Goal: Task Accomplishment & Management: Manage account settings

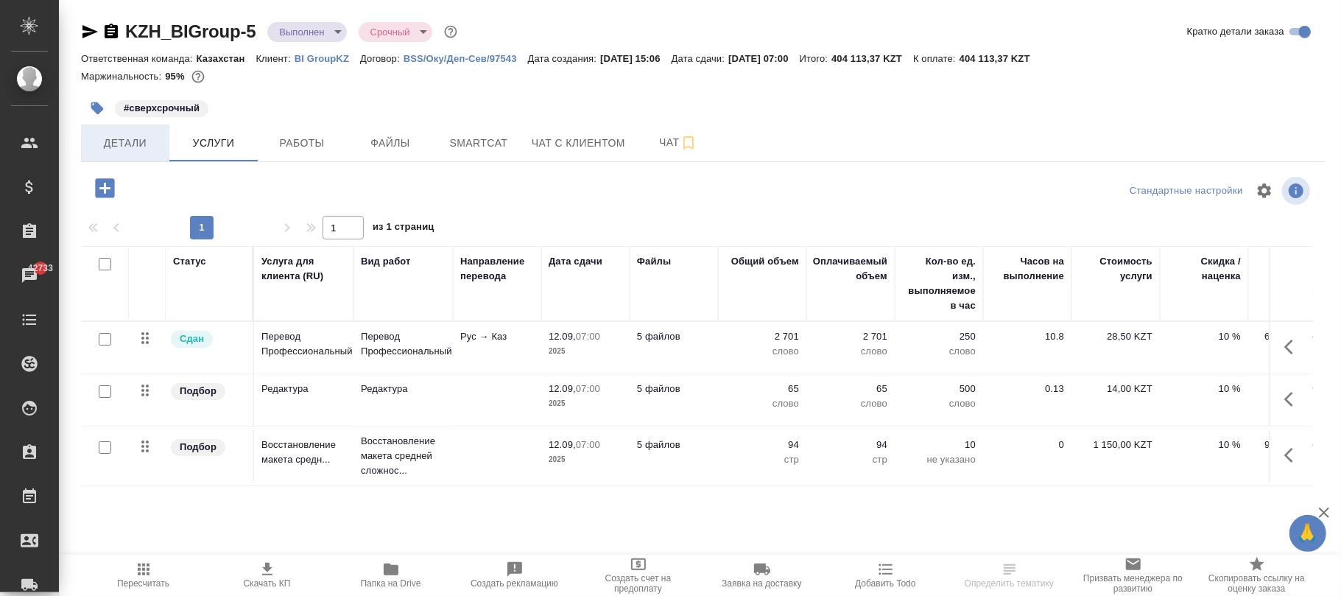
click at [147, 137] on span "Детали" at bounding box center [125, 143] width 71 height 18
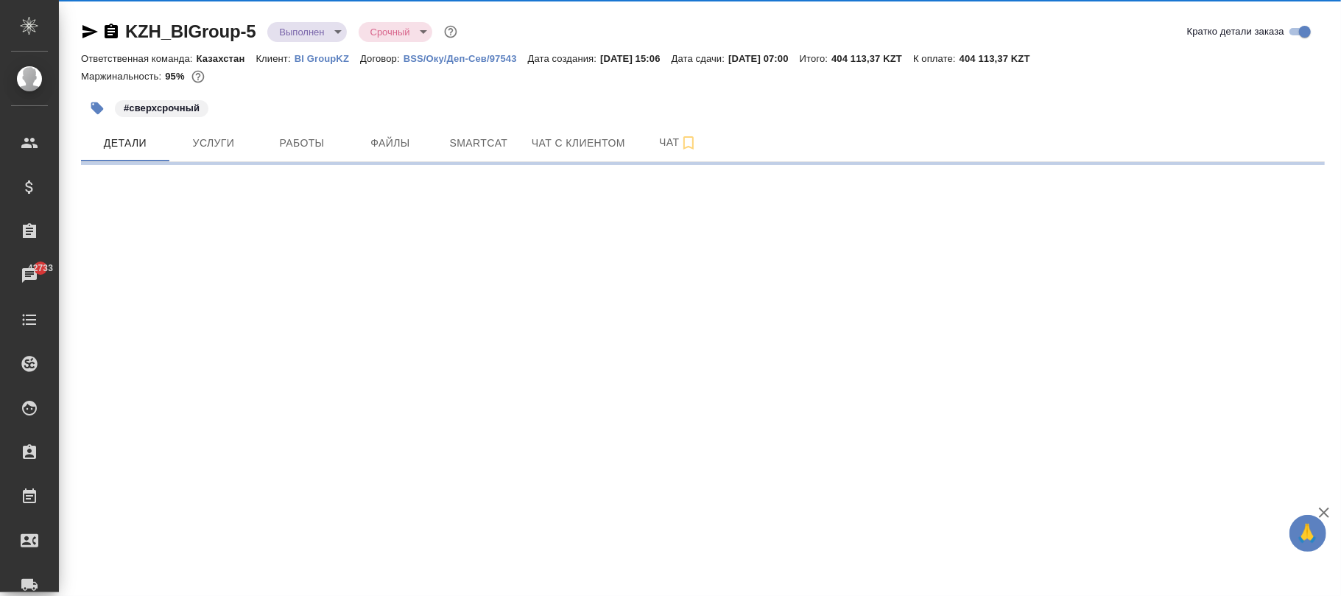
select select "RU"
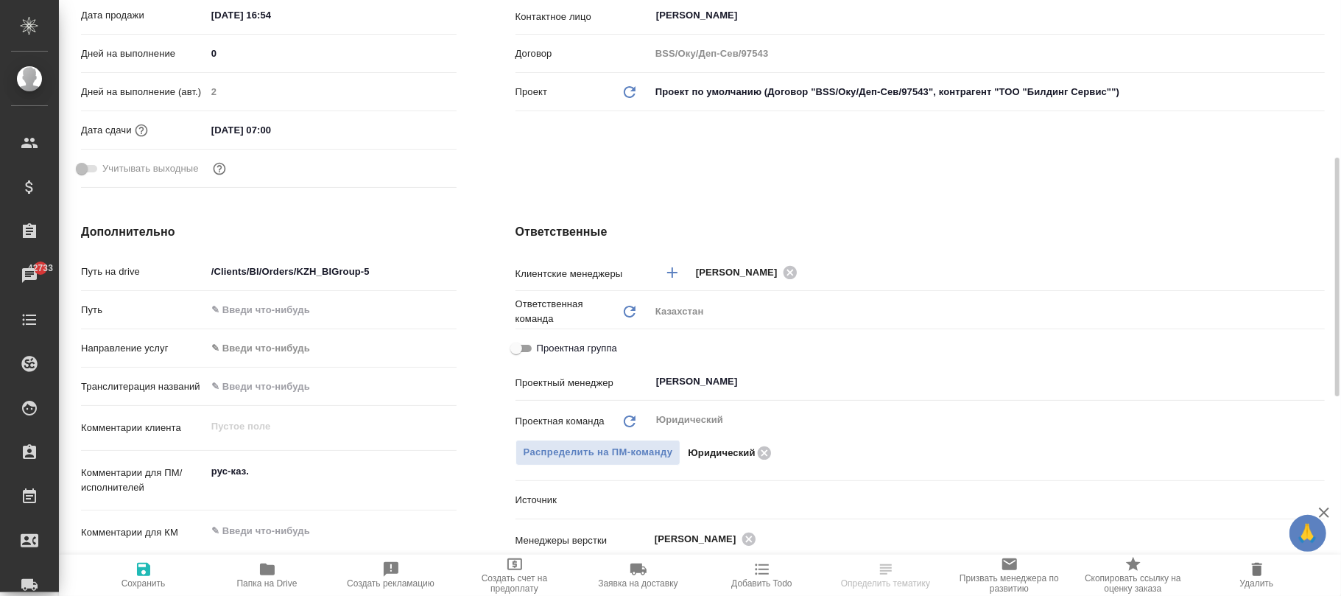
type textarea "x"
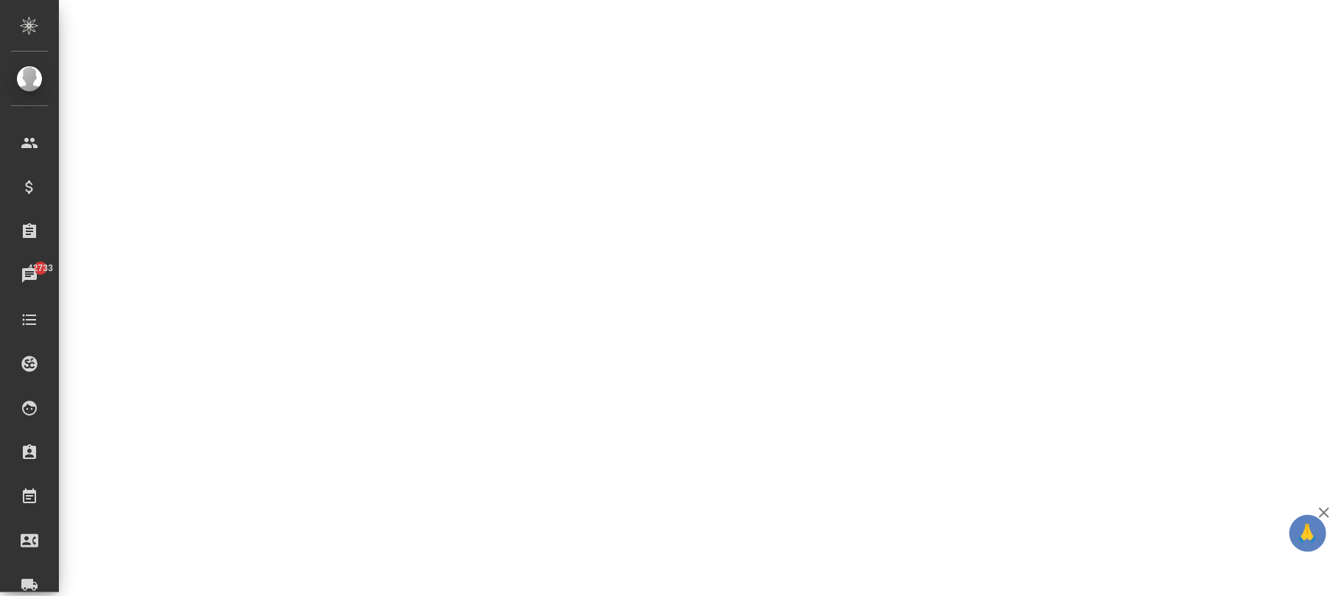
select select "RU"
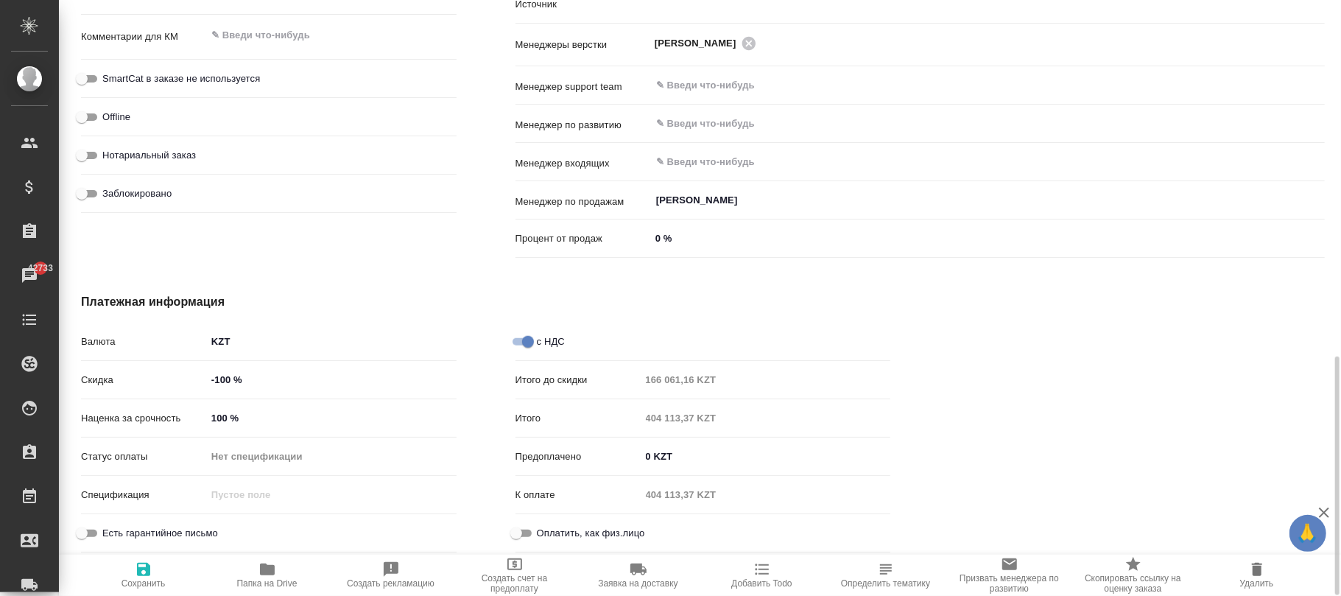
type textarea "x"
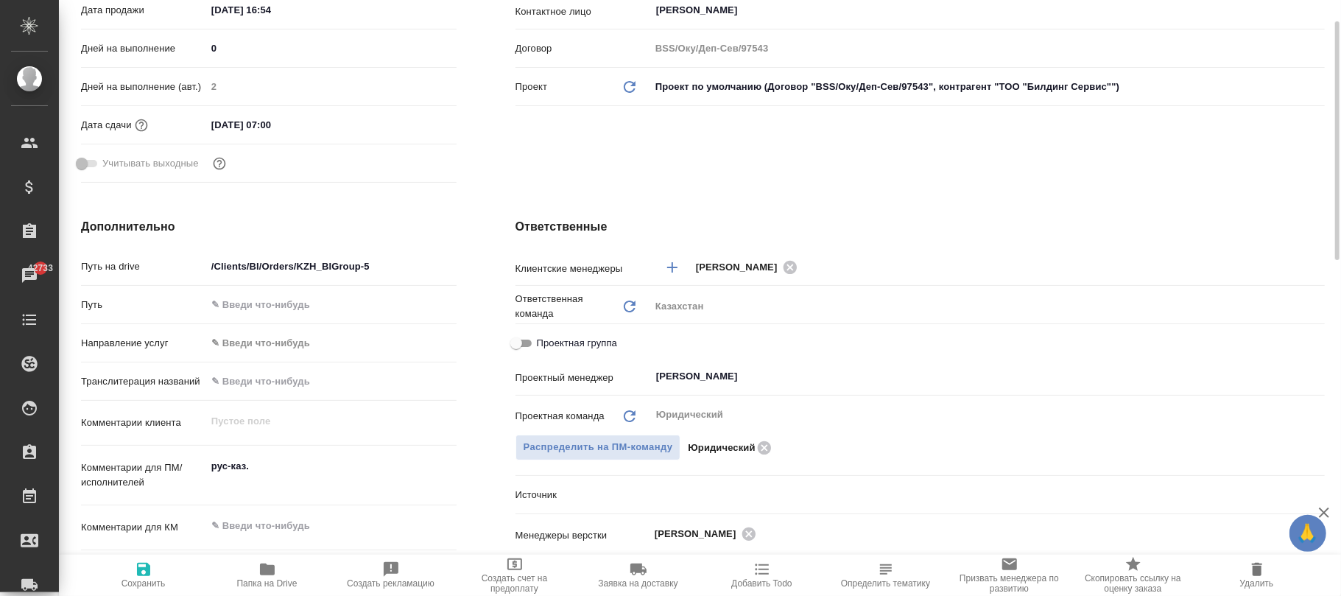
scroll to position [4, 0]
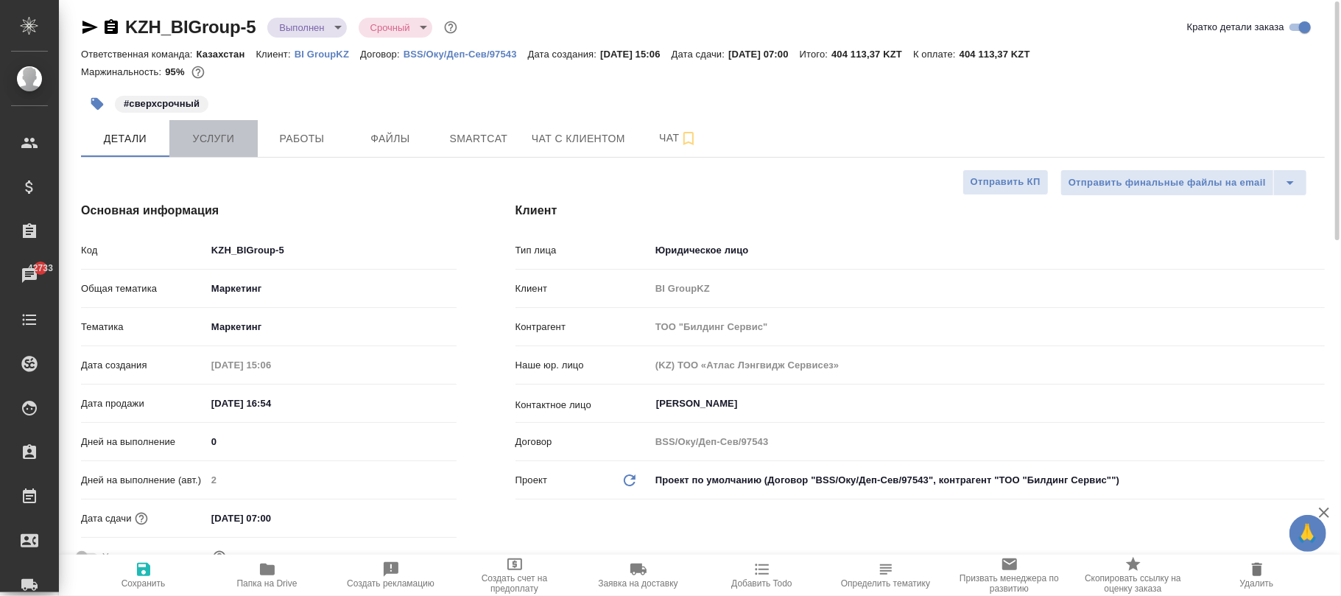
click at [233, 138] on span "Услуги" at bounding box center [213, 139] width 71 height 18
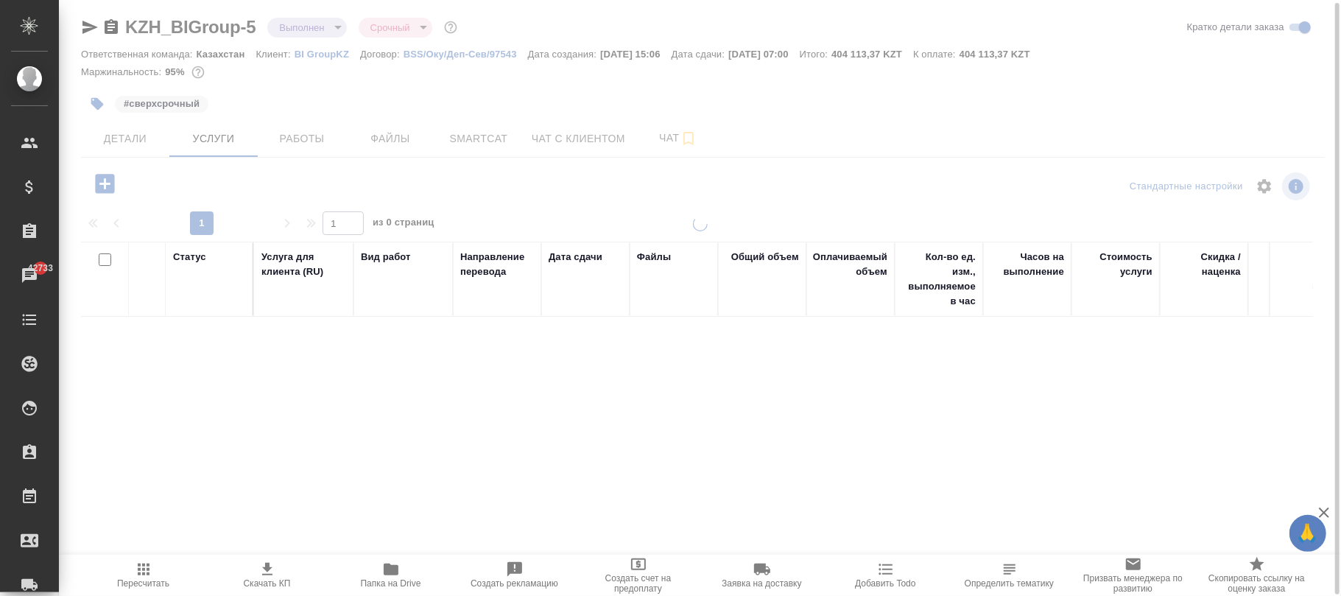
scroll to position [4, 0]
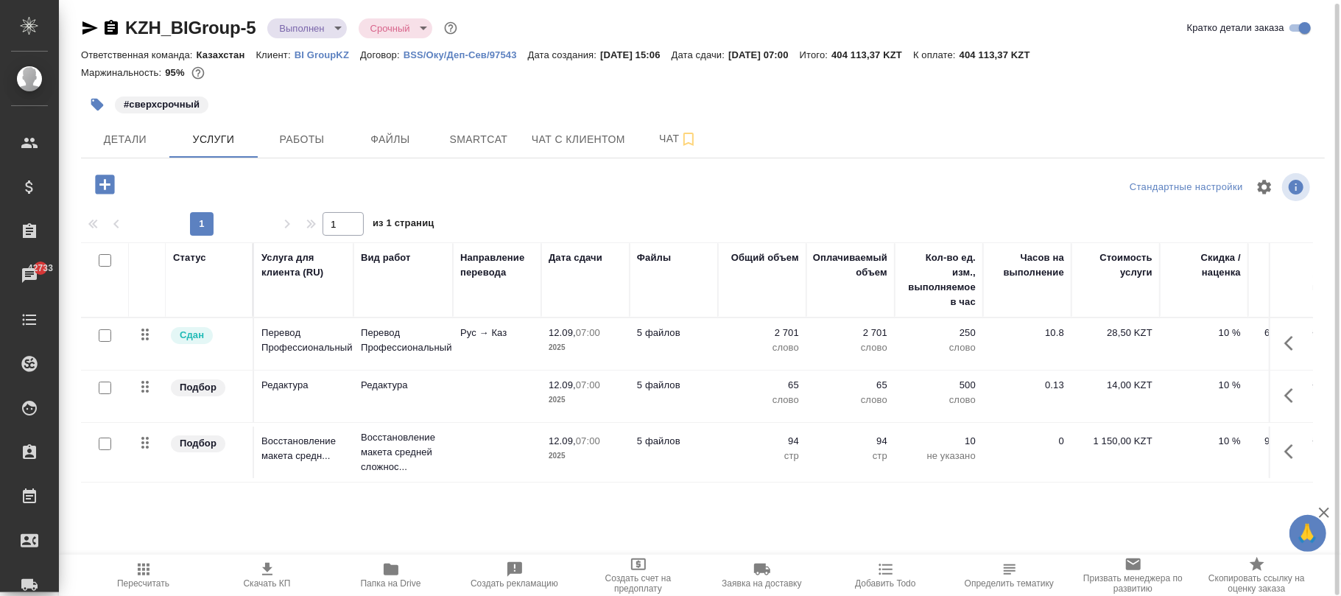
drag, startPoint x: 965, startPoint y: 555, endPoint x: 1283, endPoint y: 552, distance: 318.2
click at [1283, 552] on div "Стандартные настройки 1 1 из 1 страниц Статус Услуга для клиента (RU) Вид работ…" at bounding box center [703, 364] width 1244 height 390
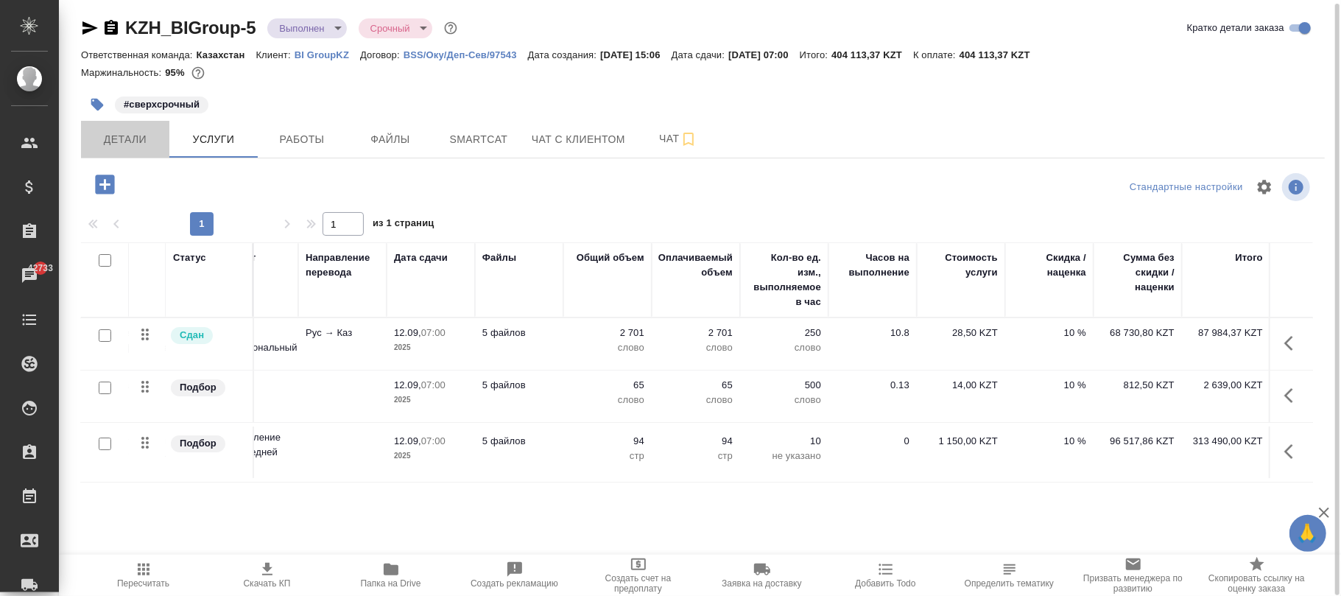
drag, startPoint x: 141, startPoint y: 130, endPoint x: 274, endPoint y: 210, distance: 154.6
click at [141, 131] on span "Детали" at bounding box center [125, 139] width 71 height 18
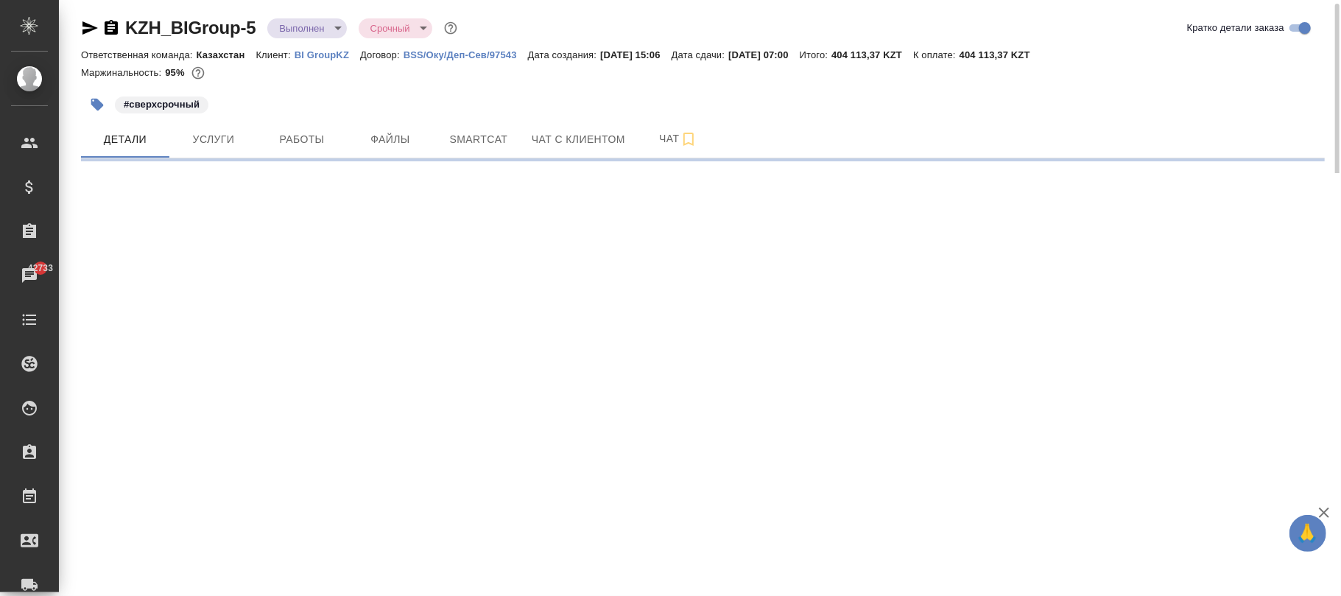
select select "RU"
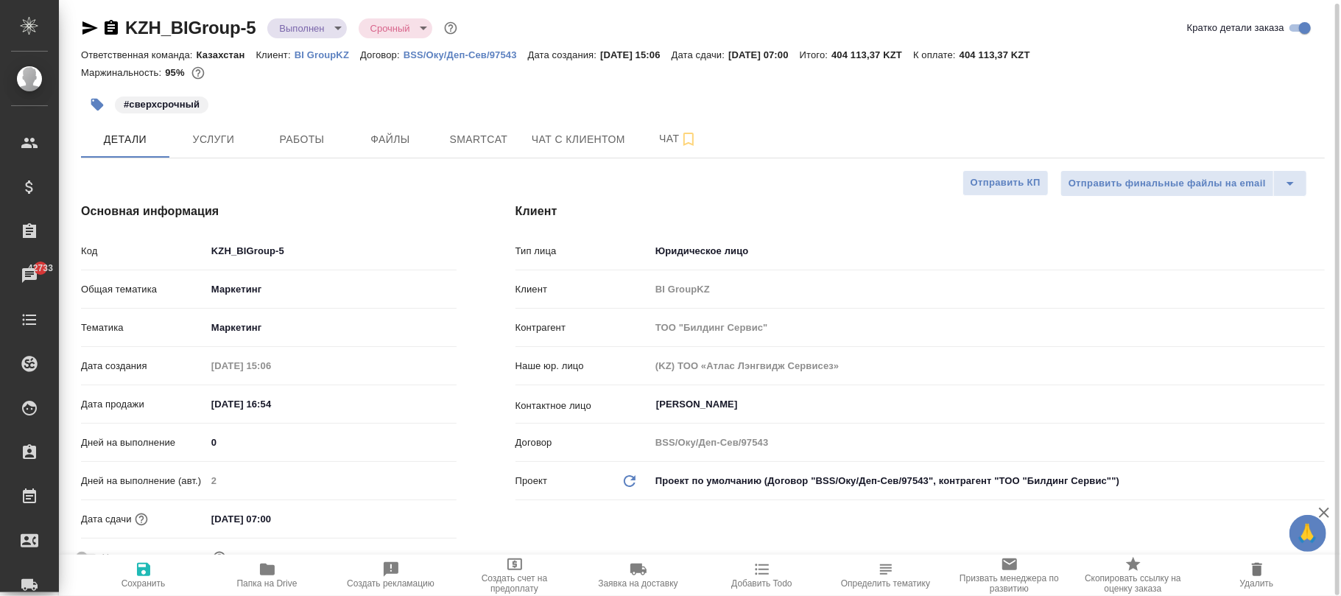
type textarea "x"
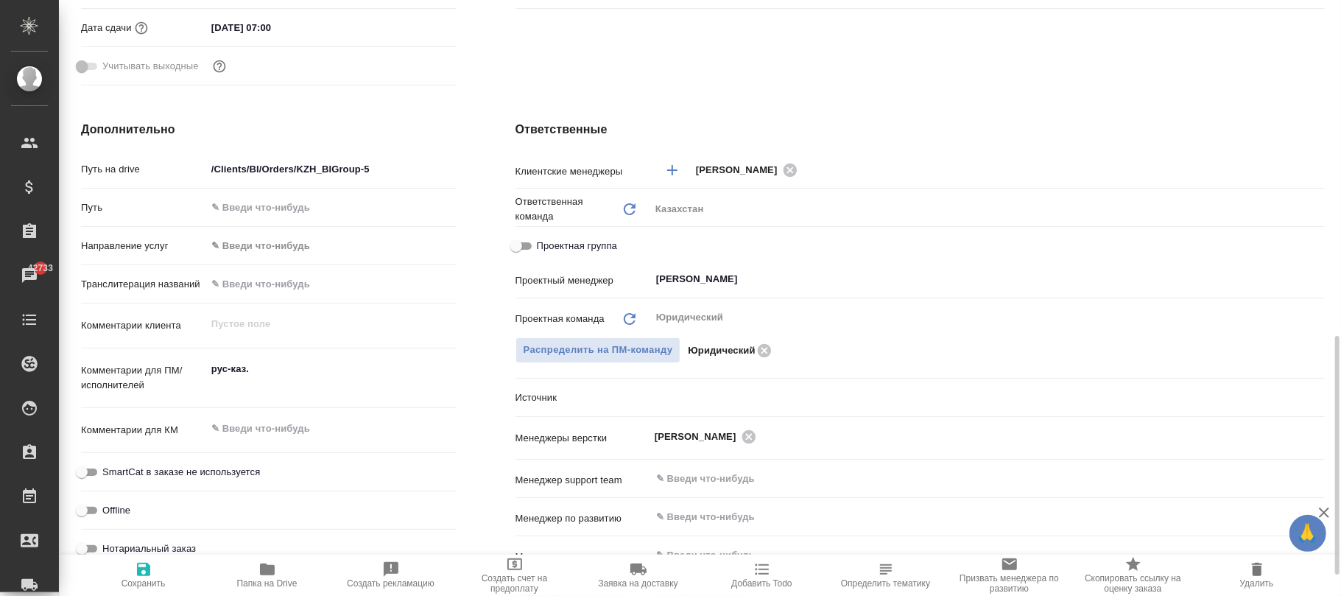
scroll to position [887, 0]
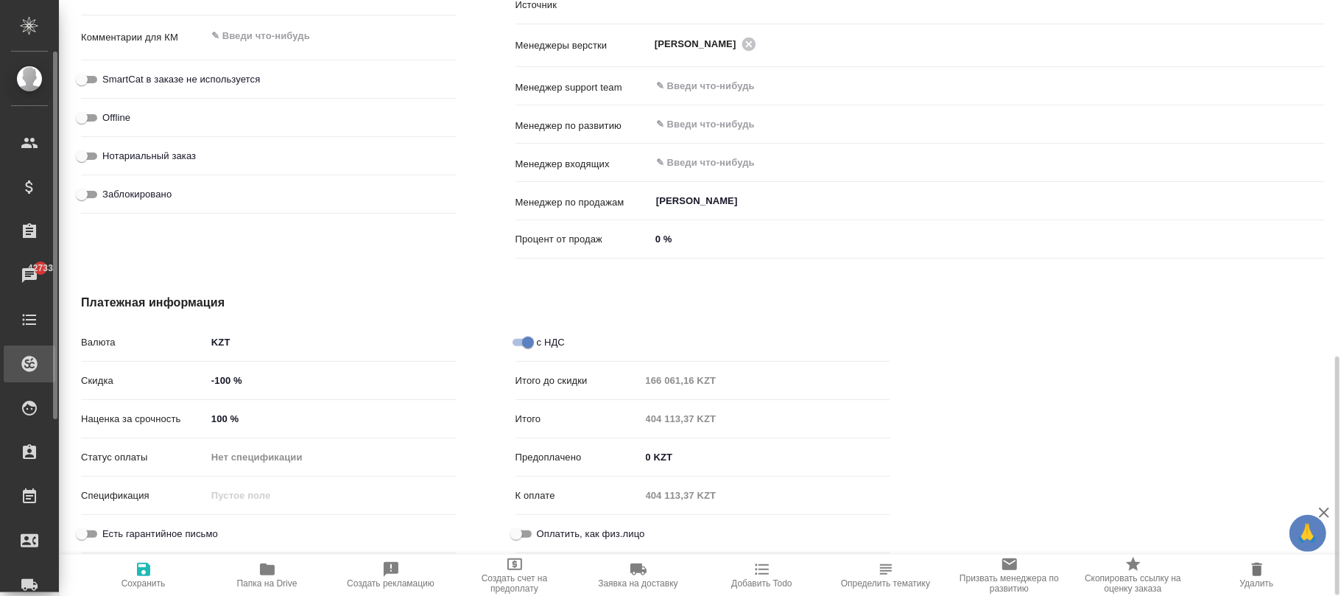
drag, startPoint x: 275, startPoint y: 379, endPoint x: 32, endPoint y: 379, distance: 243.0
click at [27, 380] on div ".cls-1 fill:#fff; AWATERA [PERSON_NAME]fokina Клиенты Спецификации Заказы 42733…" at bounding box center [670, 298] width 1341 height 596
type textarea "x"
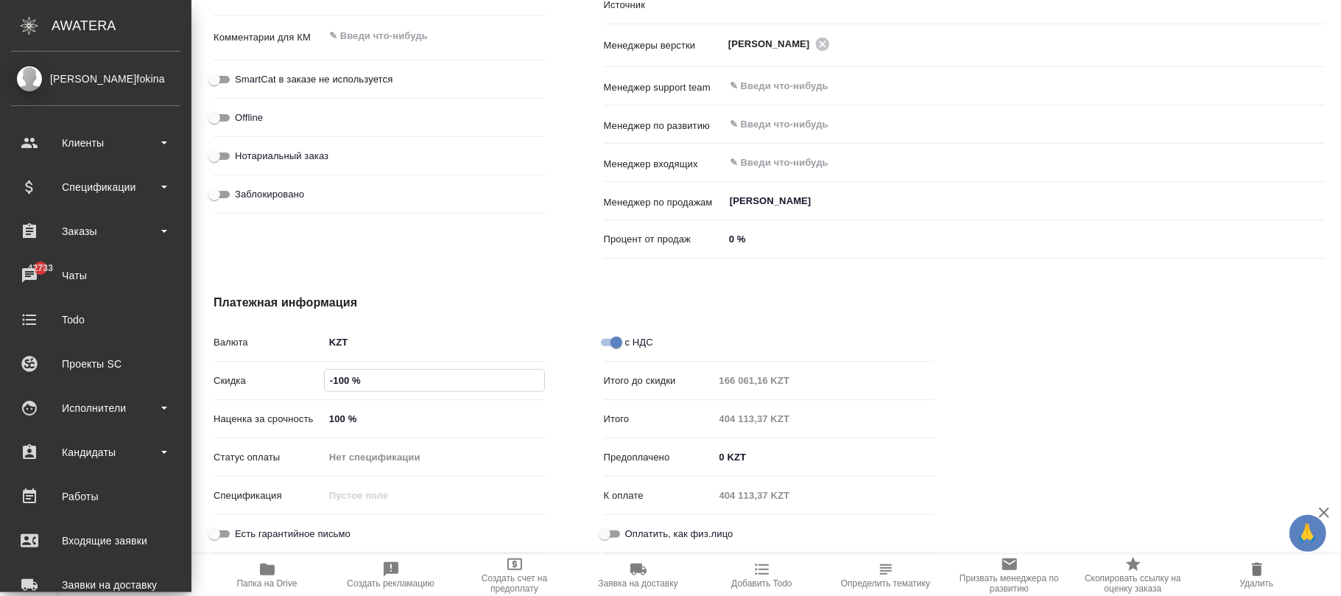
type textarea "x"
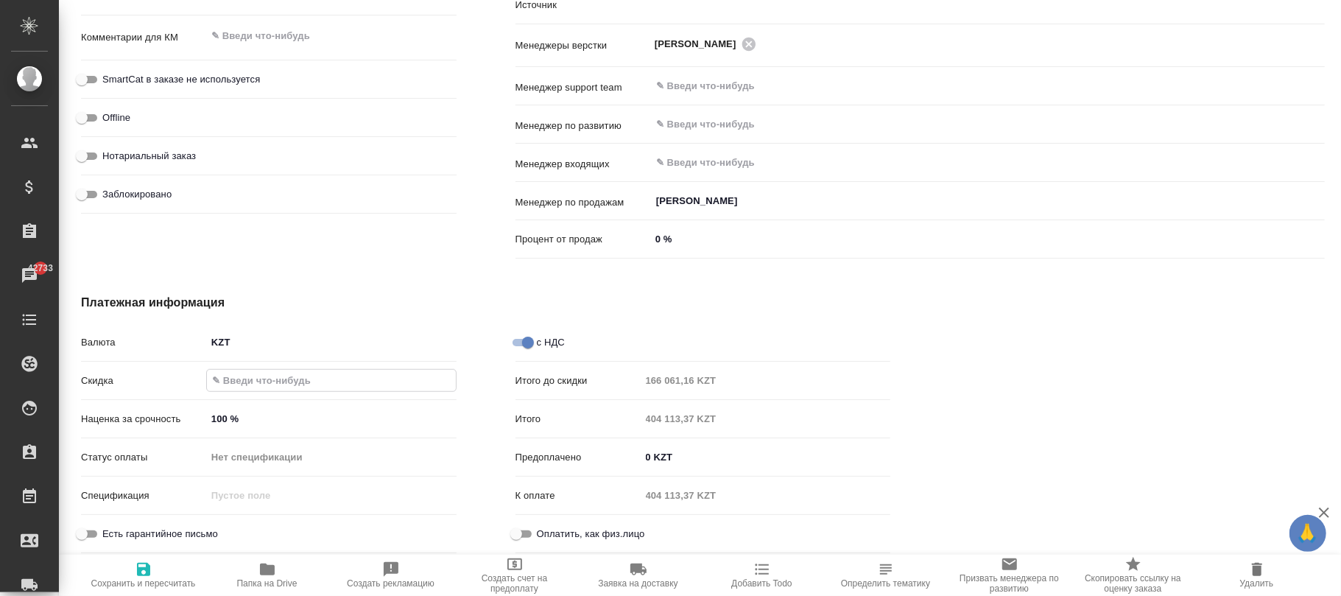
type textarea "x"
drag, startPoint x: 281, startPoint y: 411, endPoint x: 143, endPoint y: 407, distance: 138.5
click at [143, 407] on div "Наценка за срочность 100 %" at bounding box center [269, 419] width 376 height 26
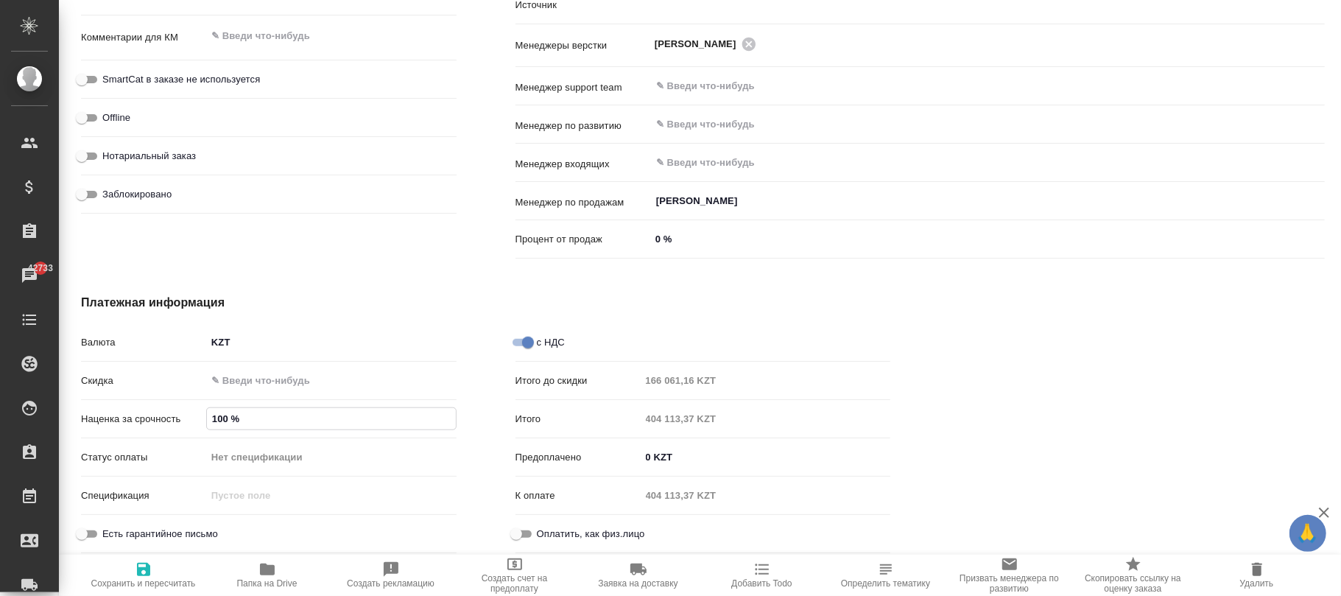
type textarea "x"
click at [260, 387] on input "text" at bounding box center [331, 380] width 250 height 21
type textarea "x"
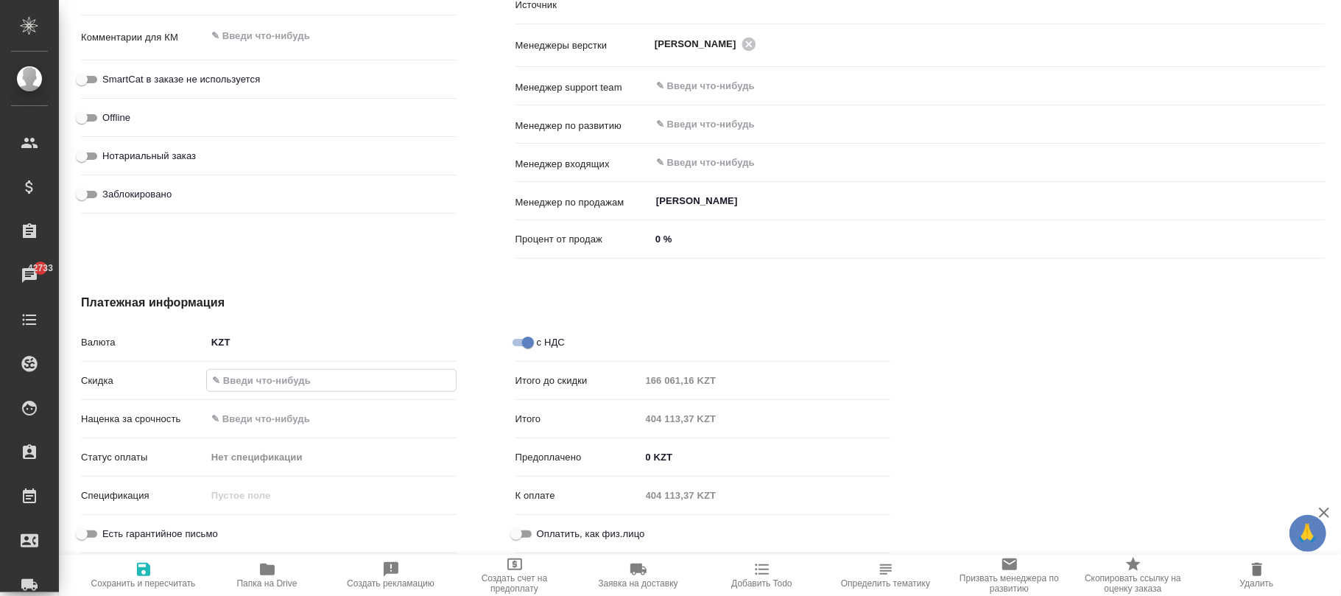
type textarea "x"
type input "0 %"
click at [259, 417] on input "text" at bounding box center [331, 418] width 250 height 21
type input "0 %"
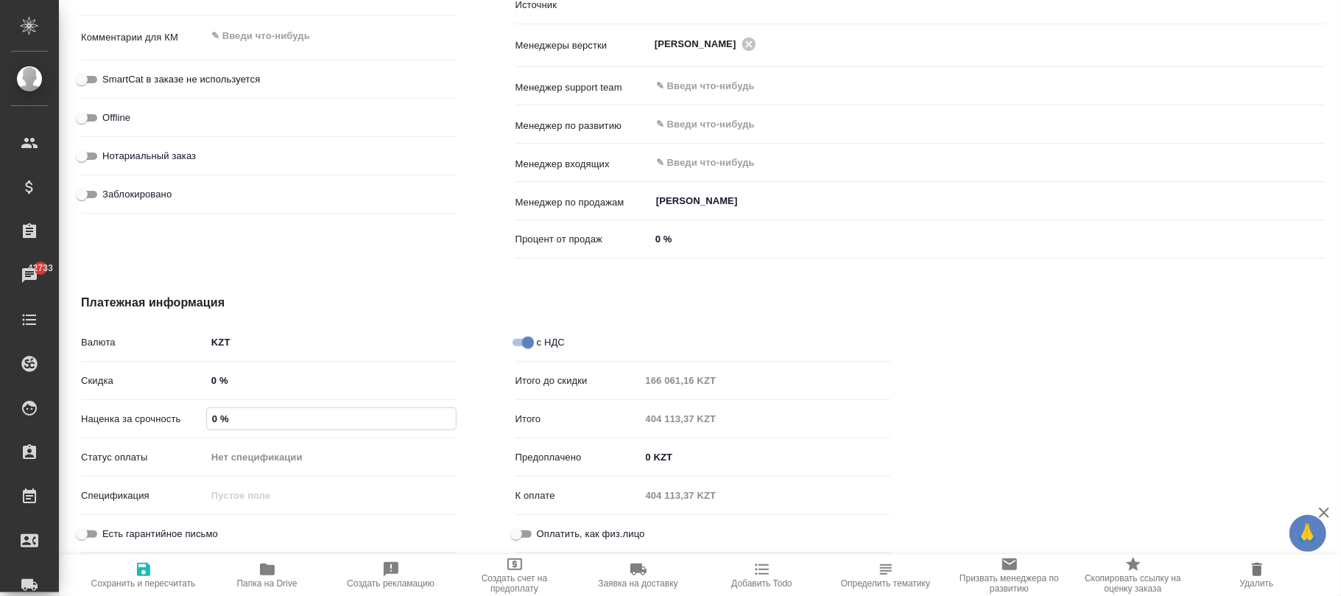
type textarea "x"
type input "0 %"
click at [151, 577] on icon "button" at bounding box center [144, 569] width 18 height 18
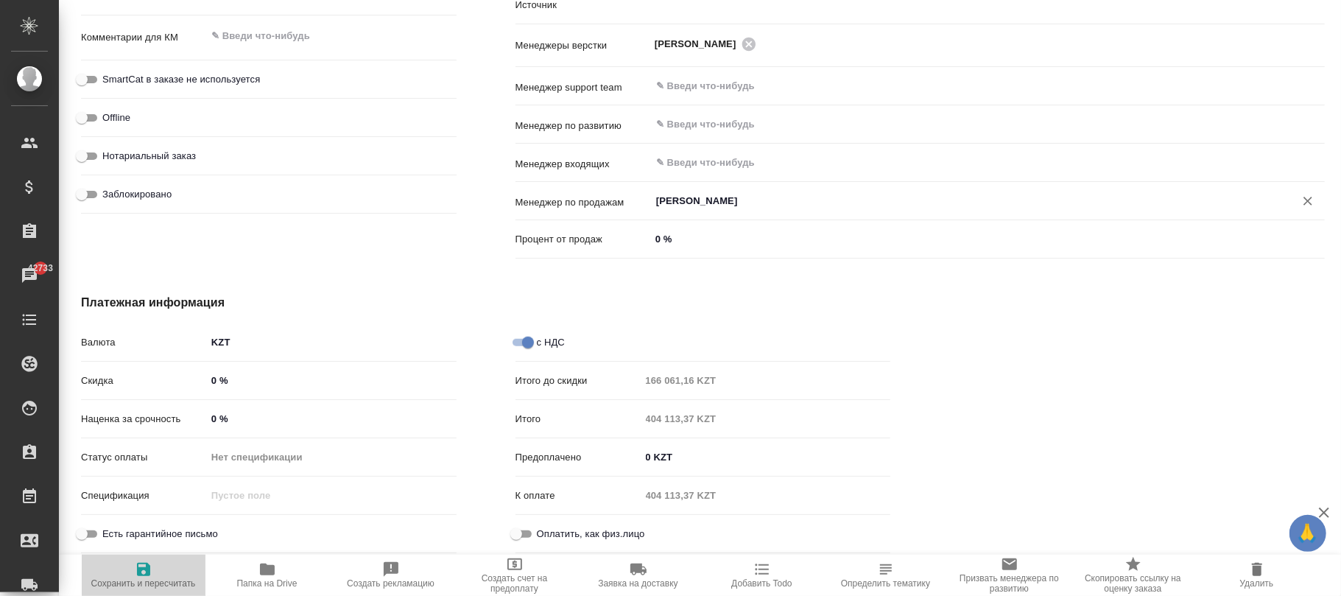
type textarea "x"
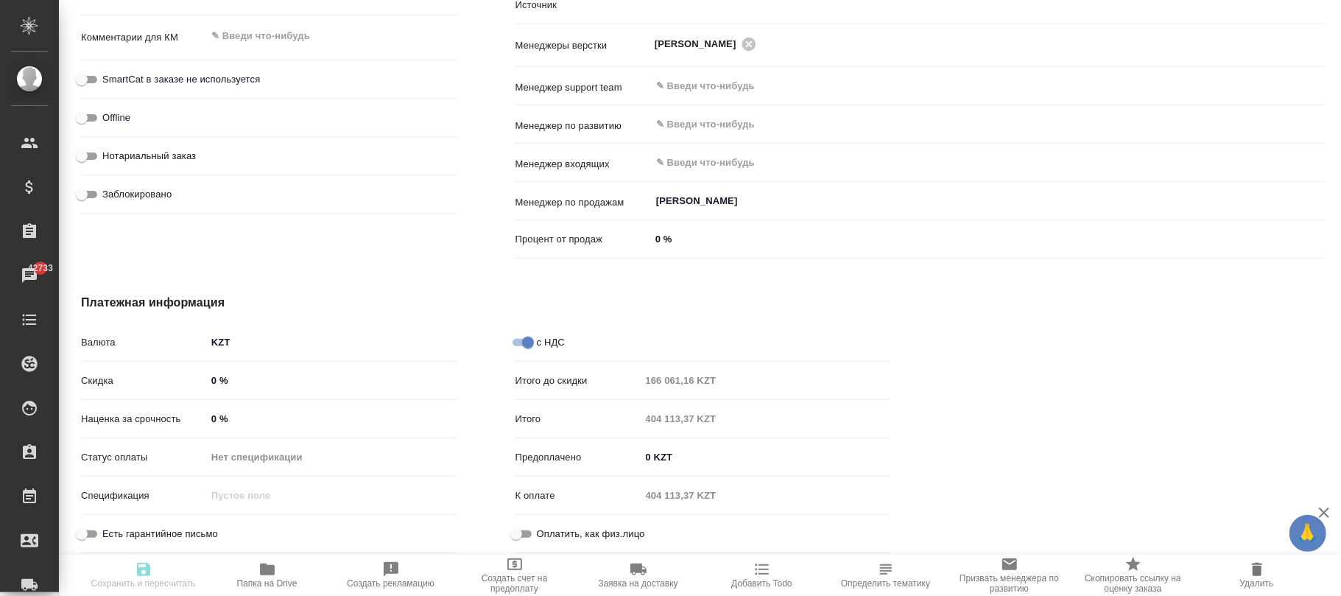
type textarea "x"
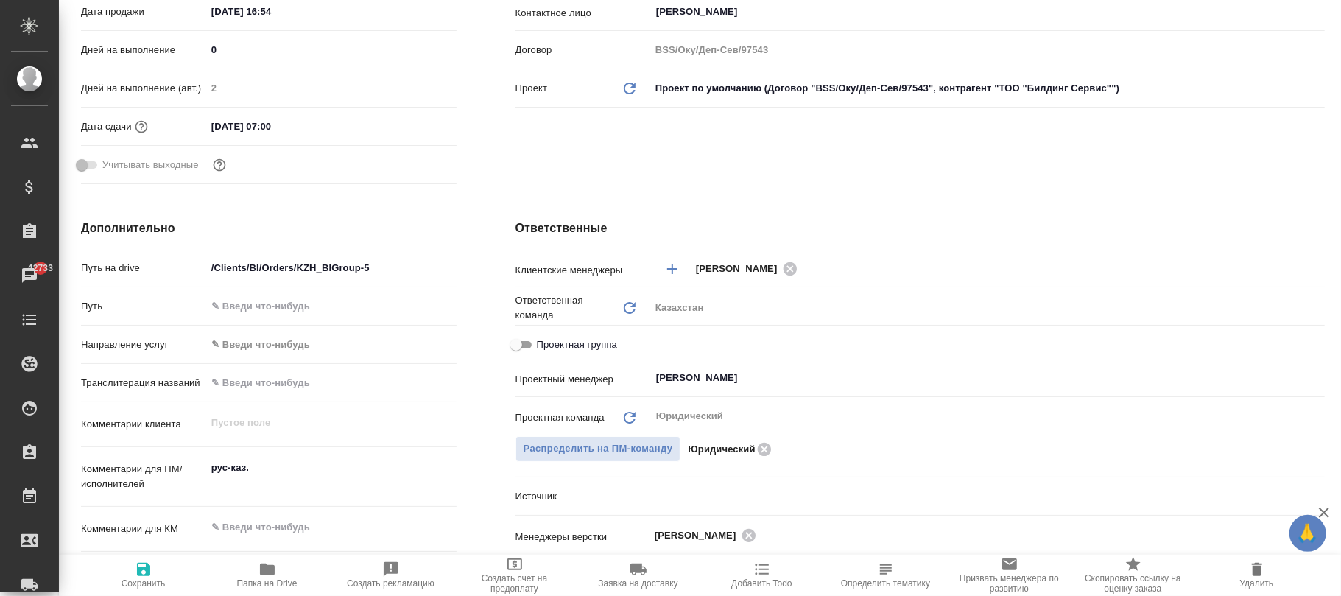
scroll to position [0, 0]
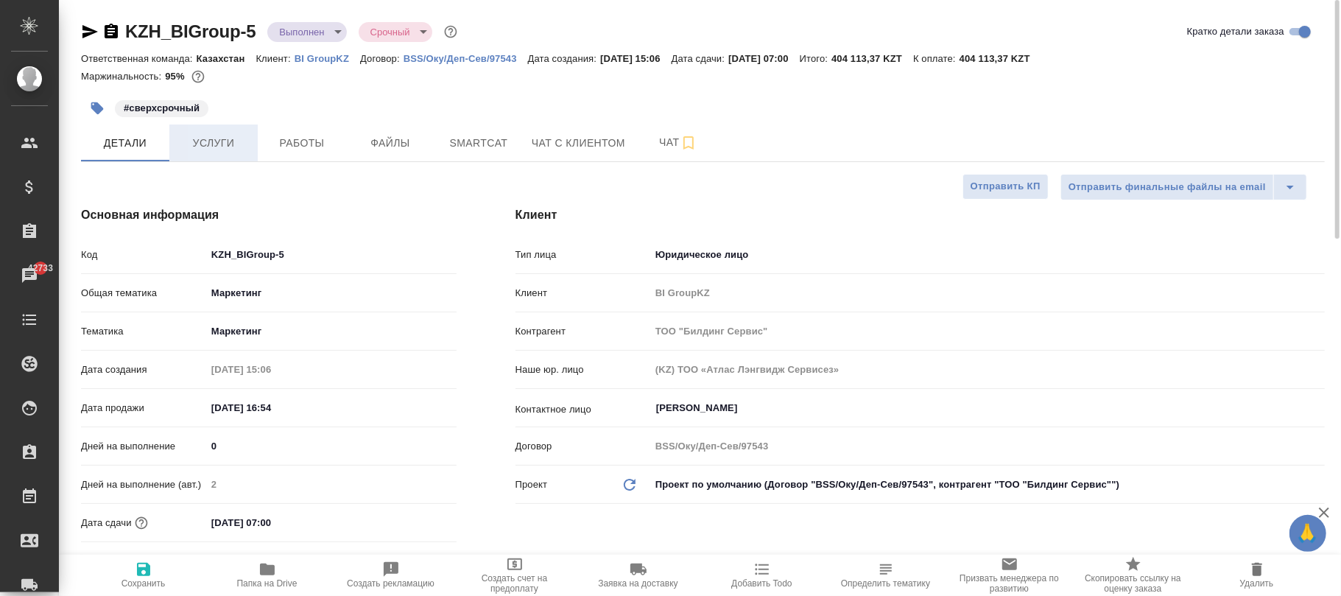
type textarea "x"
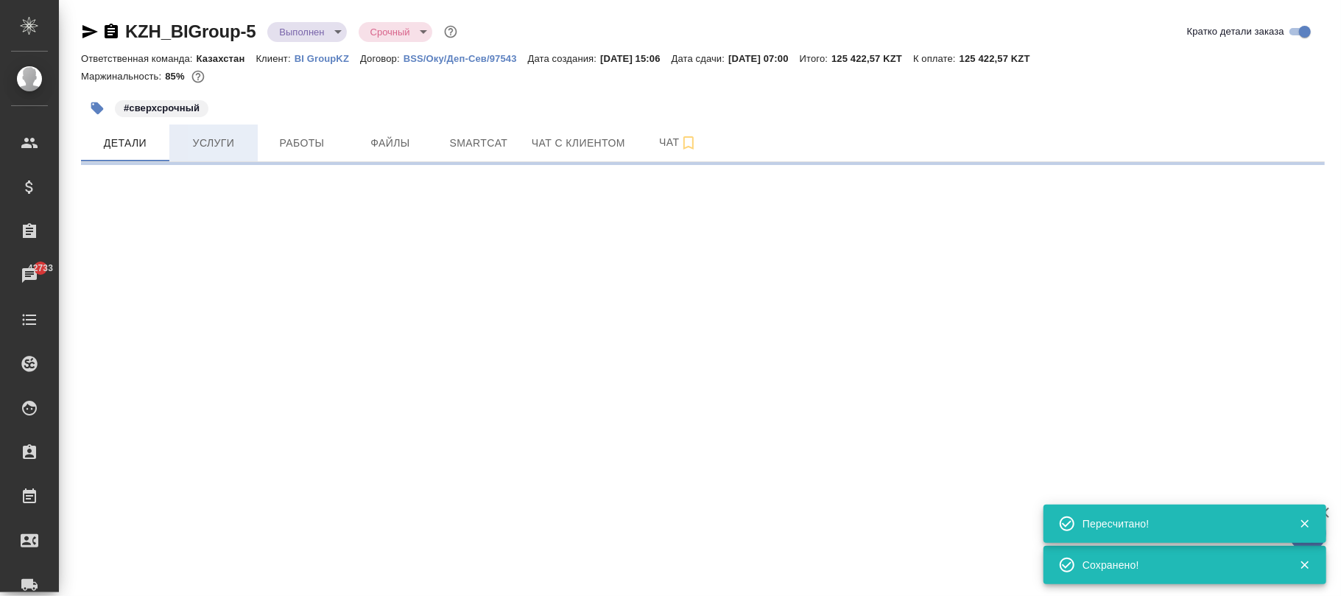
select select "RU"
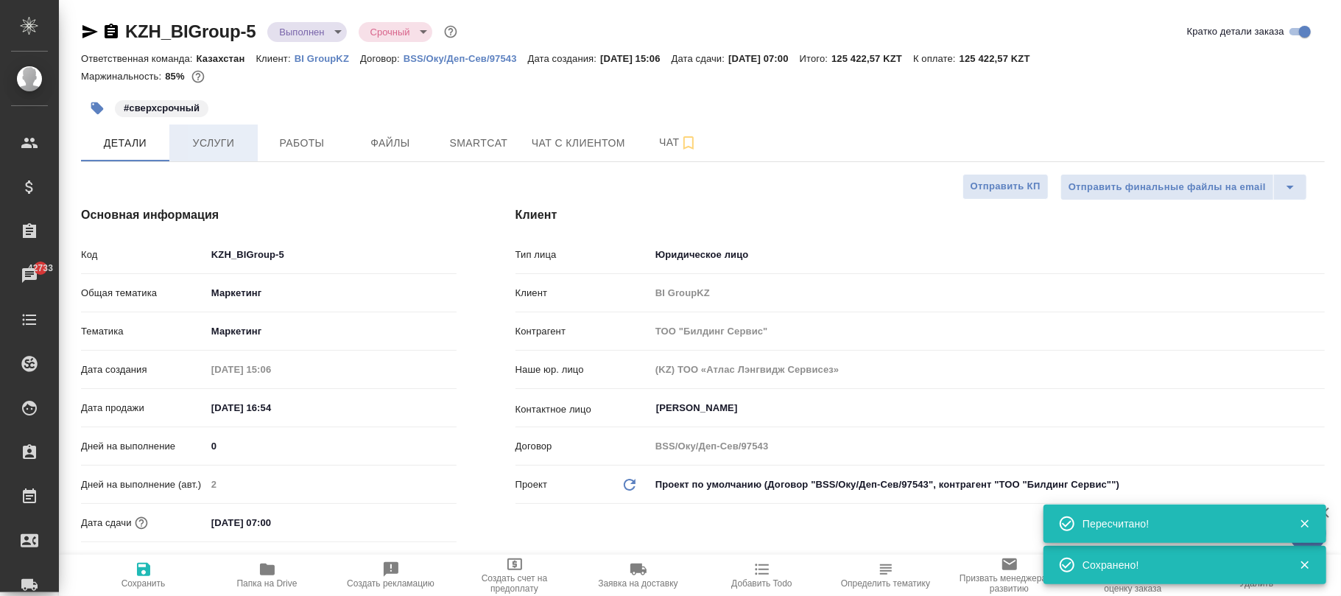
type textarea "x"
click at [214, 147] on span "Услуги" at bounding box center [213, 143] width 71 height 18
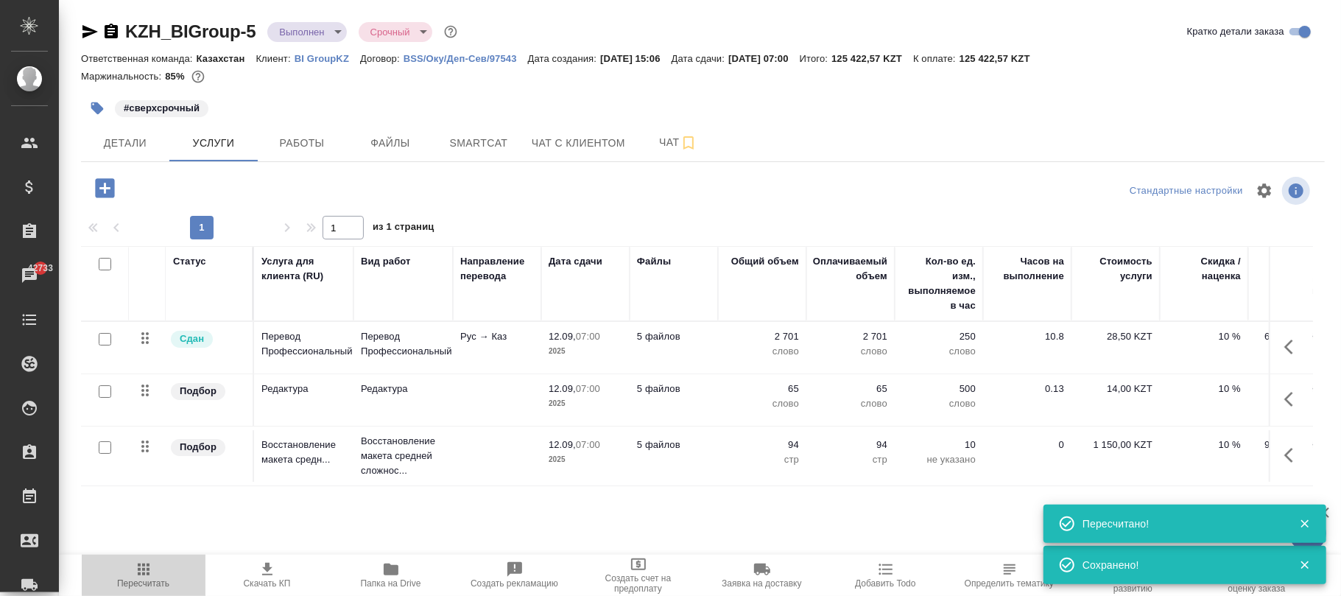
click at [158, 573] on span "Пересчитать" at bounding box center [144, 574] width 106 height 28
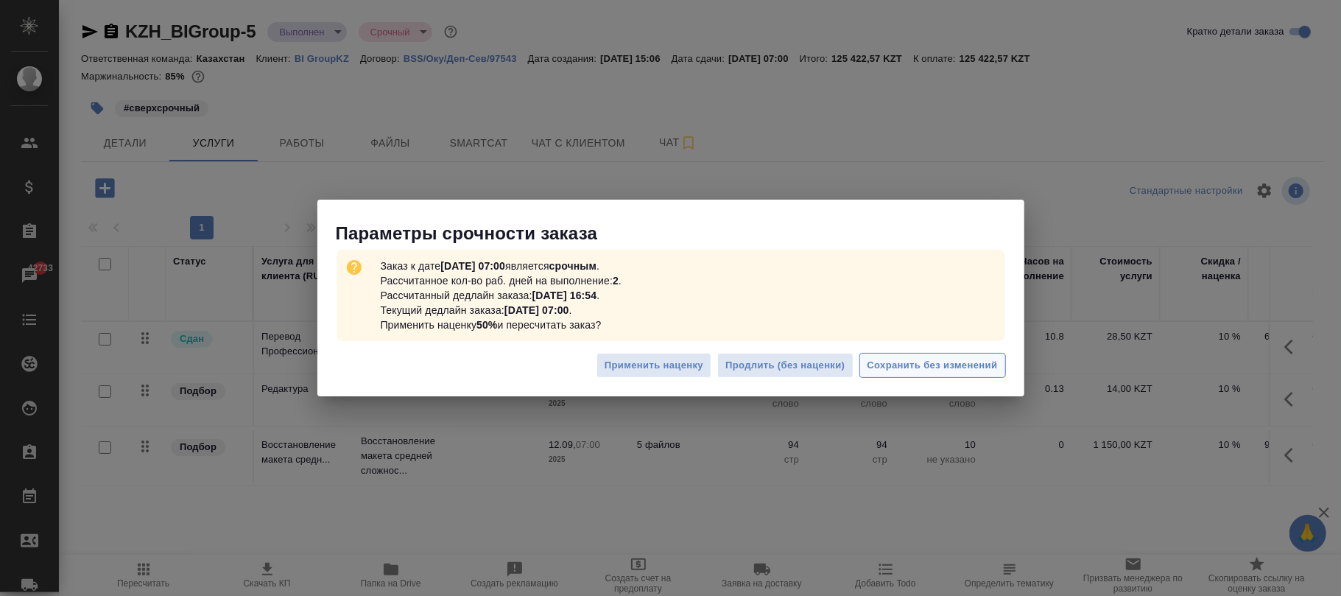
click at [969, 376] on button "Сохранить без изменений" at bounding box center [932, 366] width 147 height 26
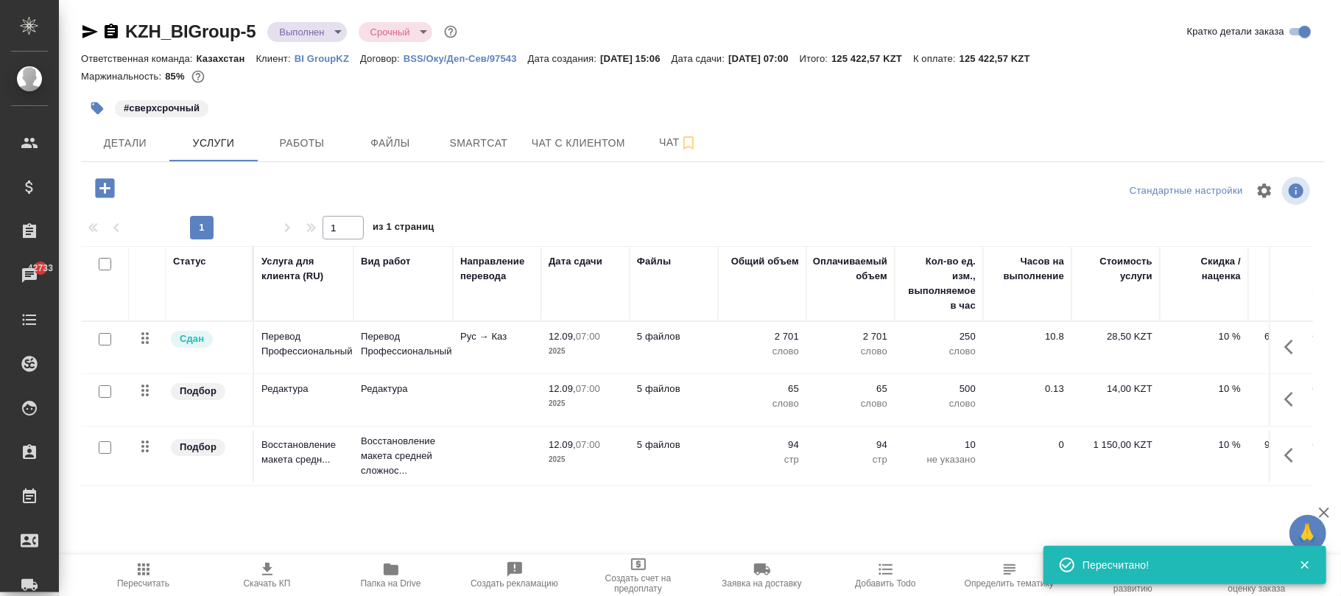
scroll to position [0, 169]
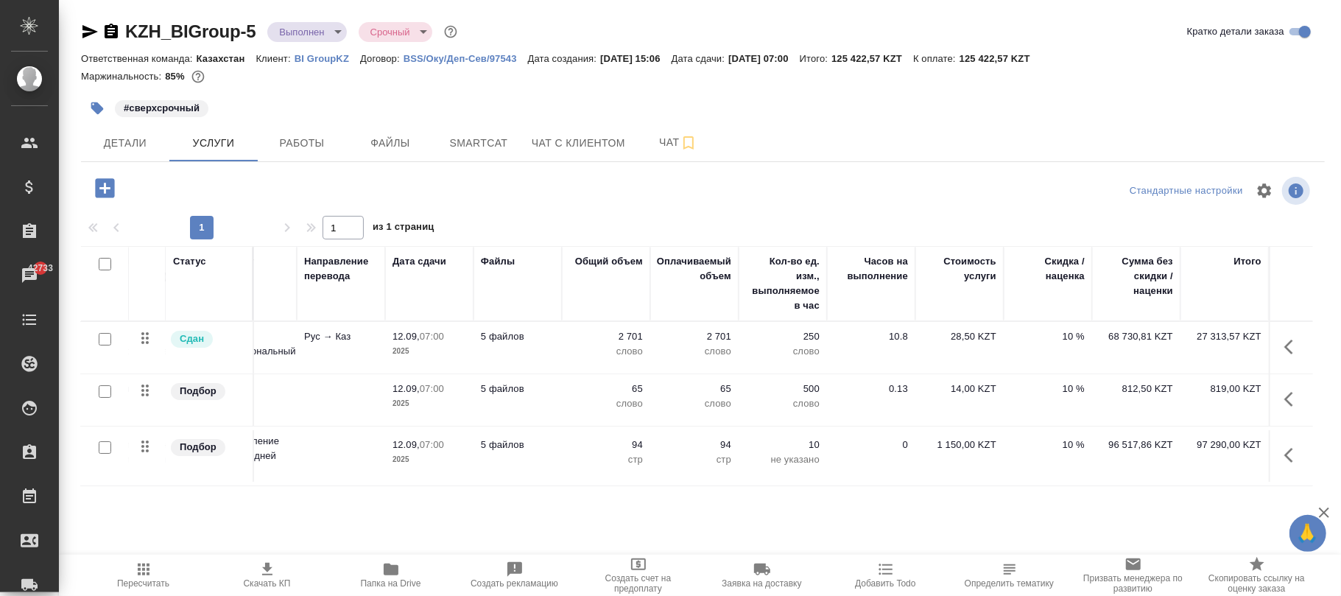
click at [136, 571] on icon "button" at bounding box center [144, 569] width 18 height 18
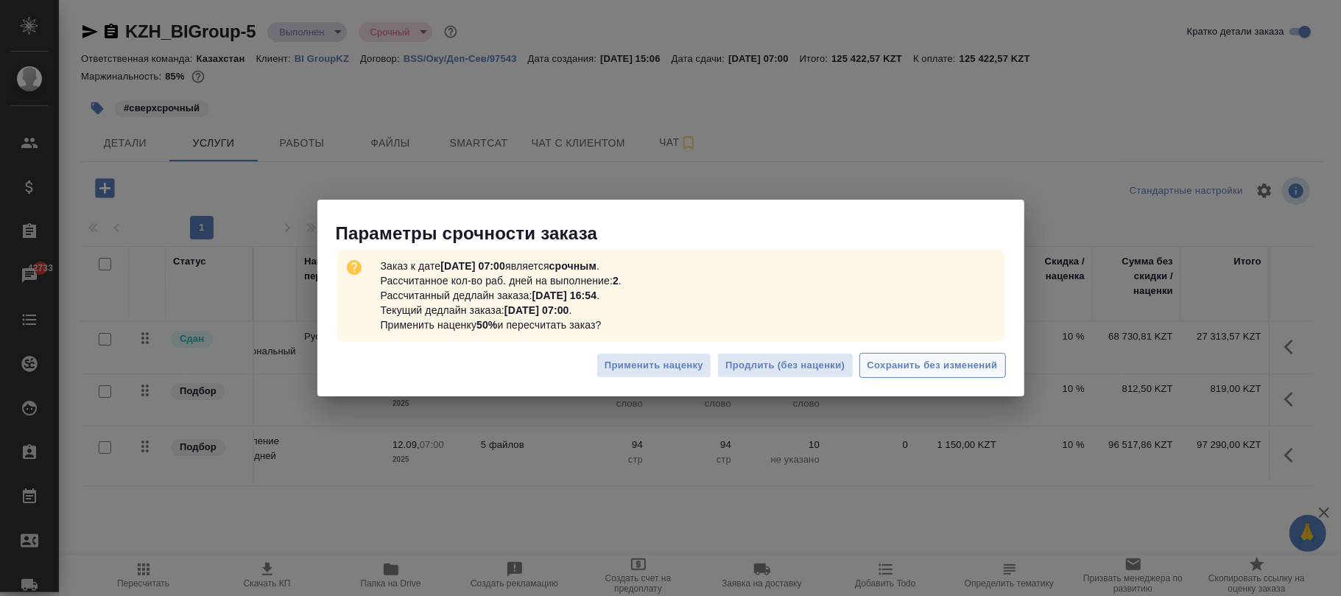
click at [952, 367] on span "Сохранить без изменений" at bounding box center [933, 365] width 130 height 17
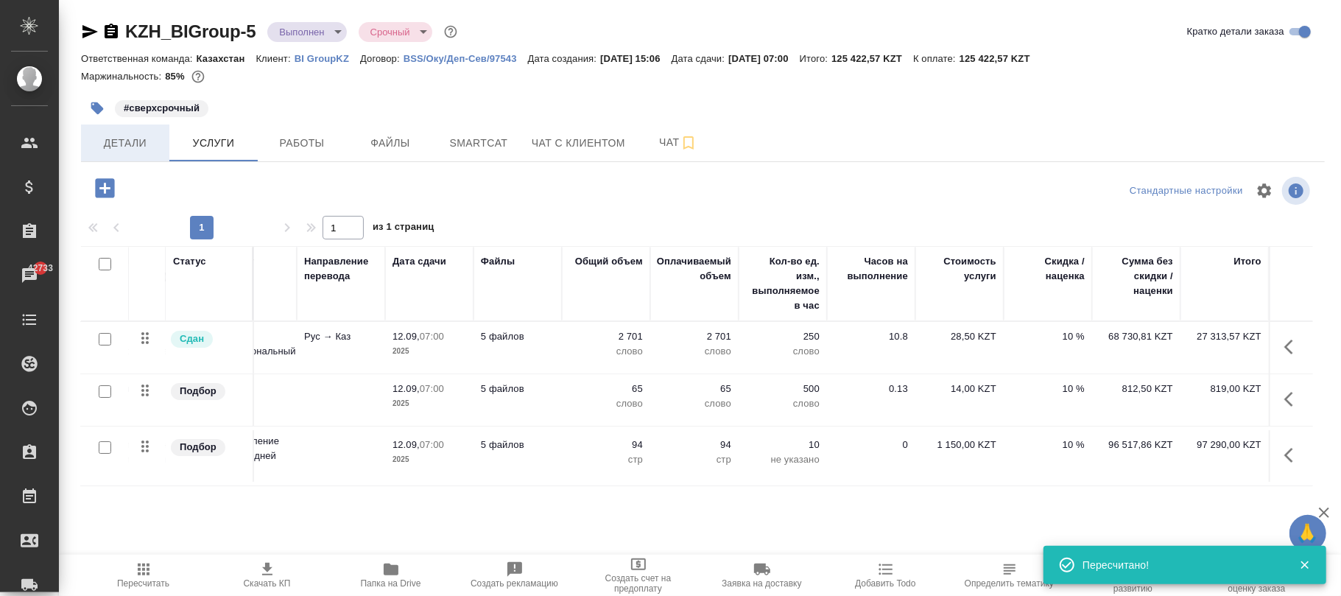
click at [141, 151] on span "Детали" at bounding box center [125, 143] width 71 height 18
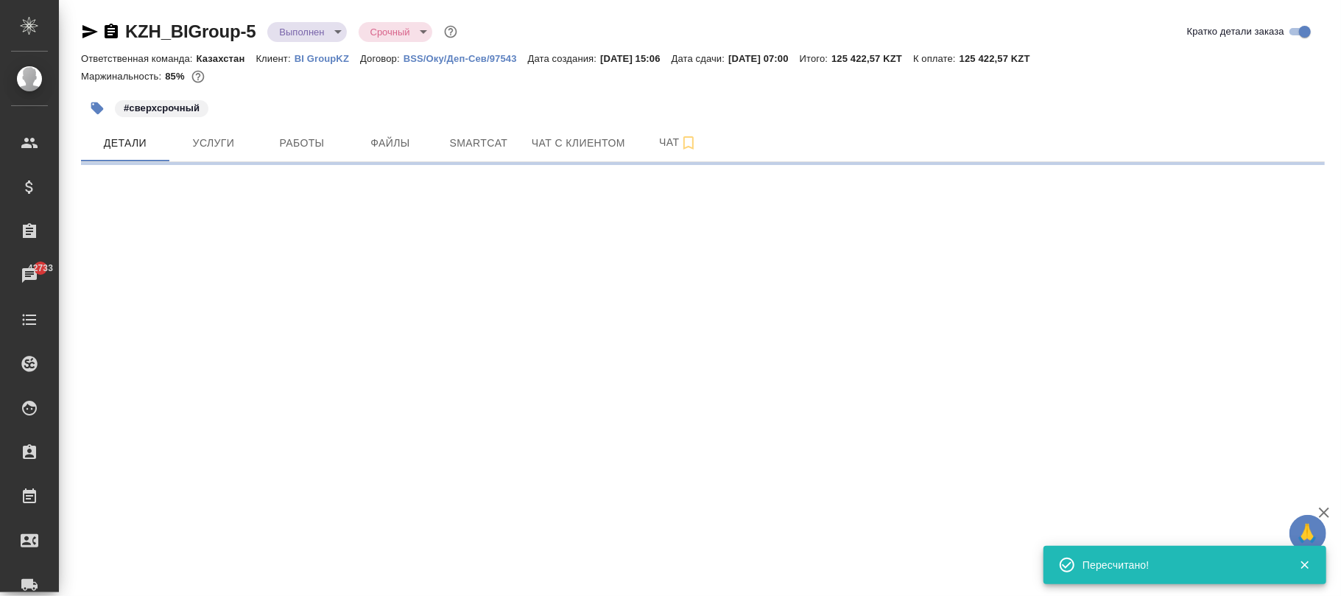
select select "RU"
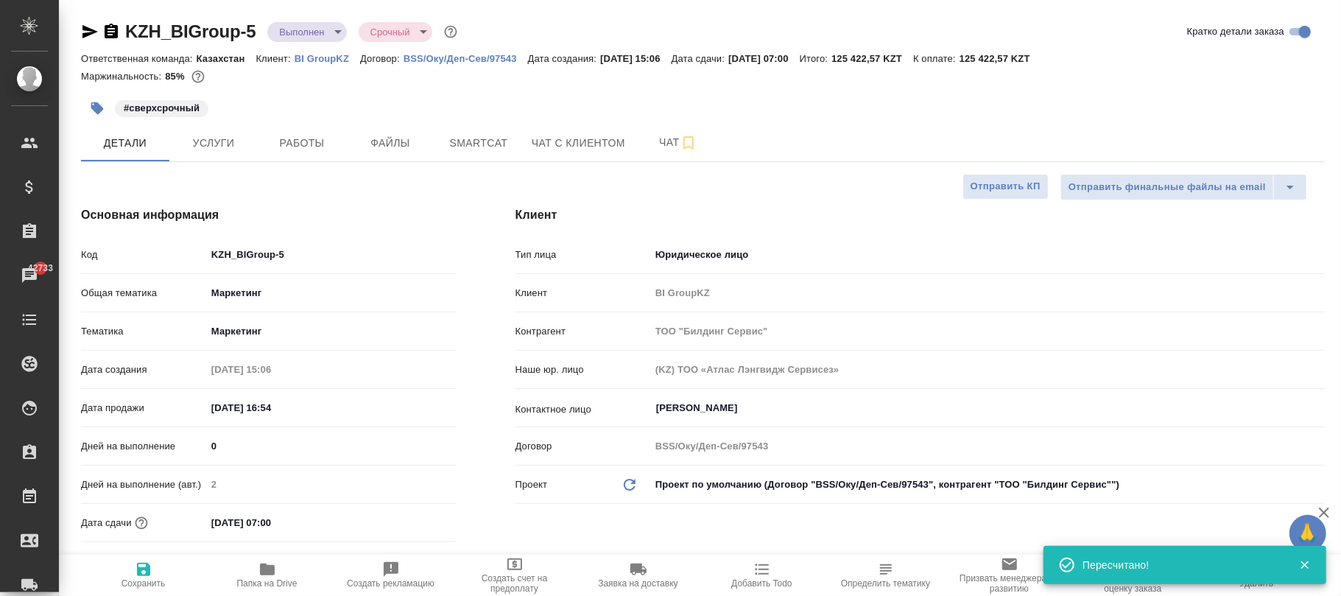
type textarea "x"
drag, startPoint x: 143, startPoint y: 570, endPoint x: 336, endPoint y: 130, distance: 480.8
click at [143, 569] on icon "button" at bounding box center [143, 569] width 13 height 13
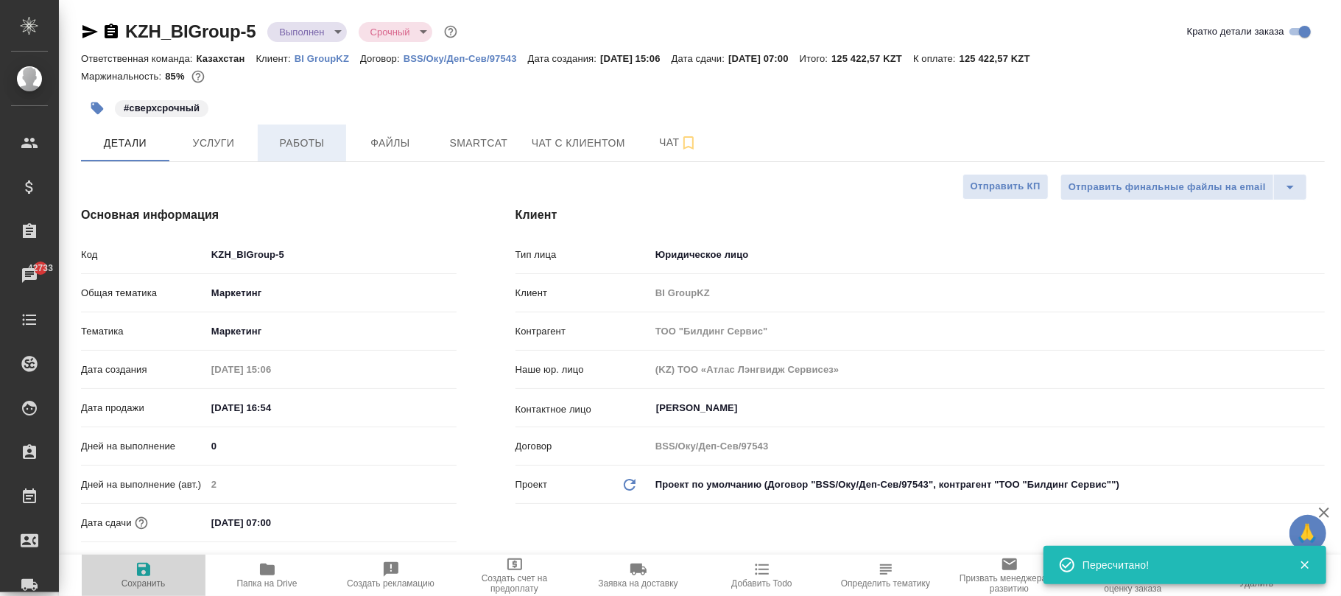
type textarea "x"
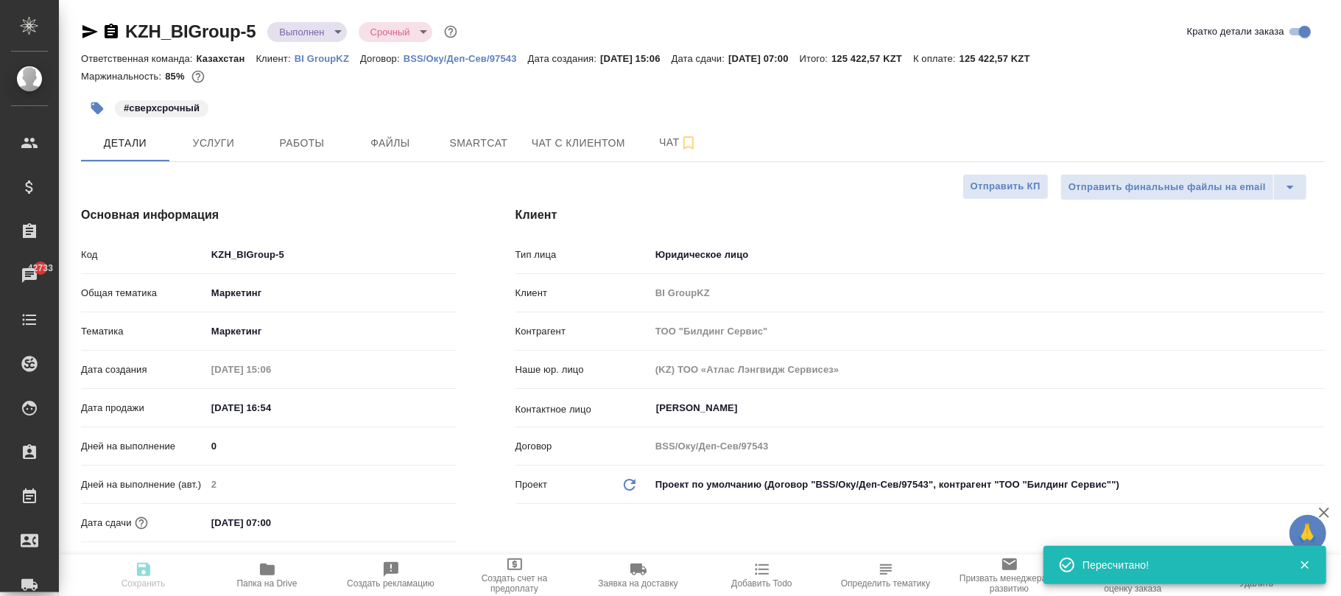
type textarea "x"
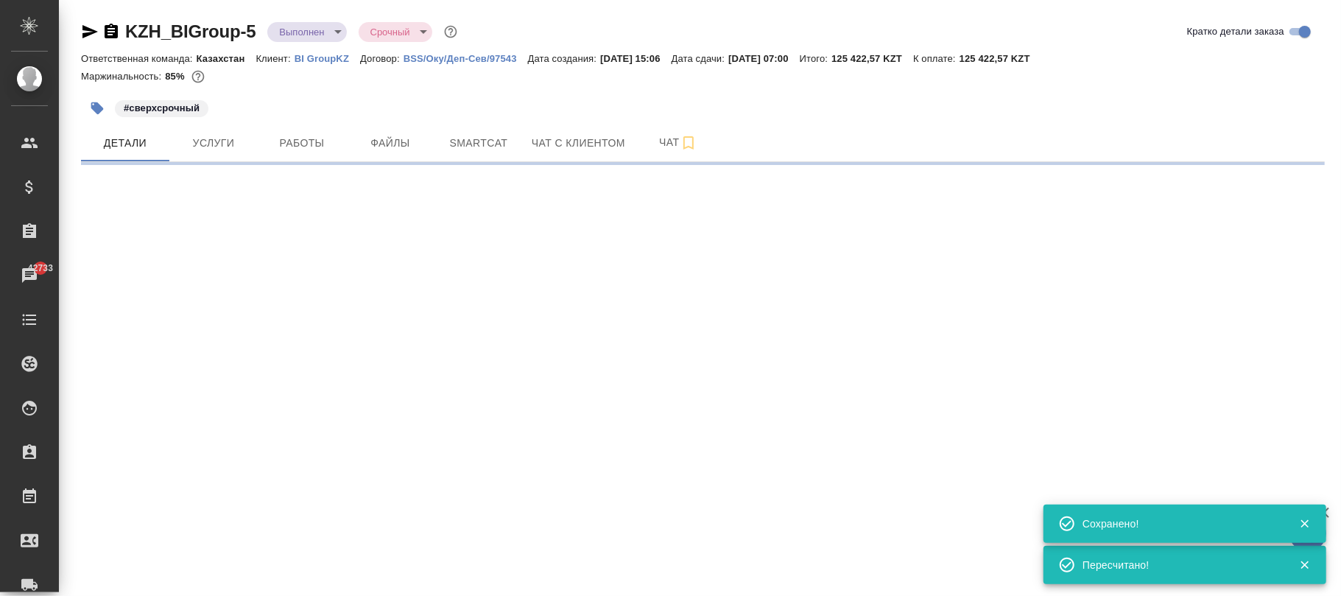
select select "RU"
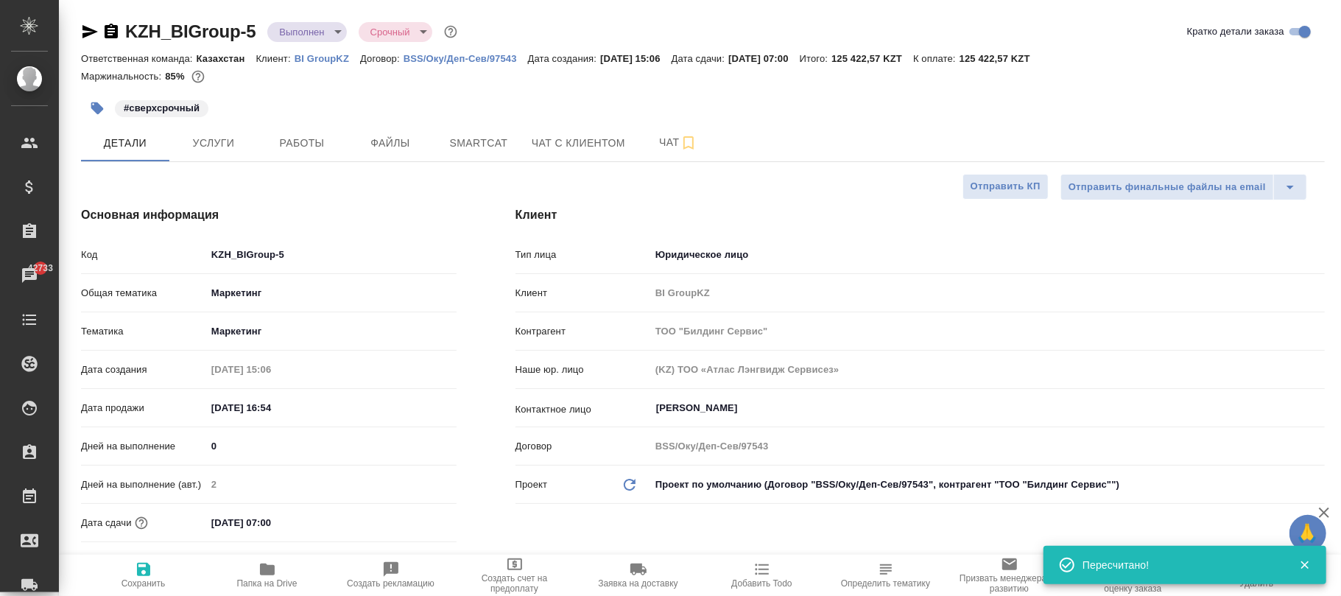
type textarea "x"
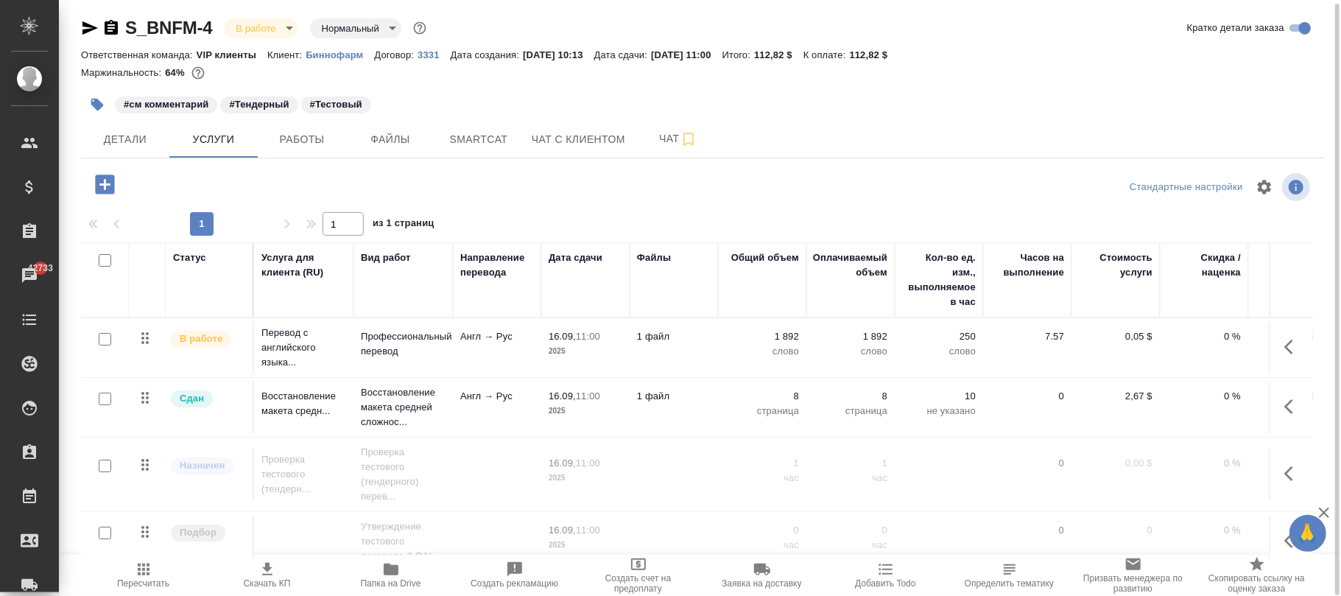
scroll to position [28, 0]
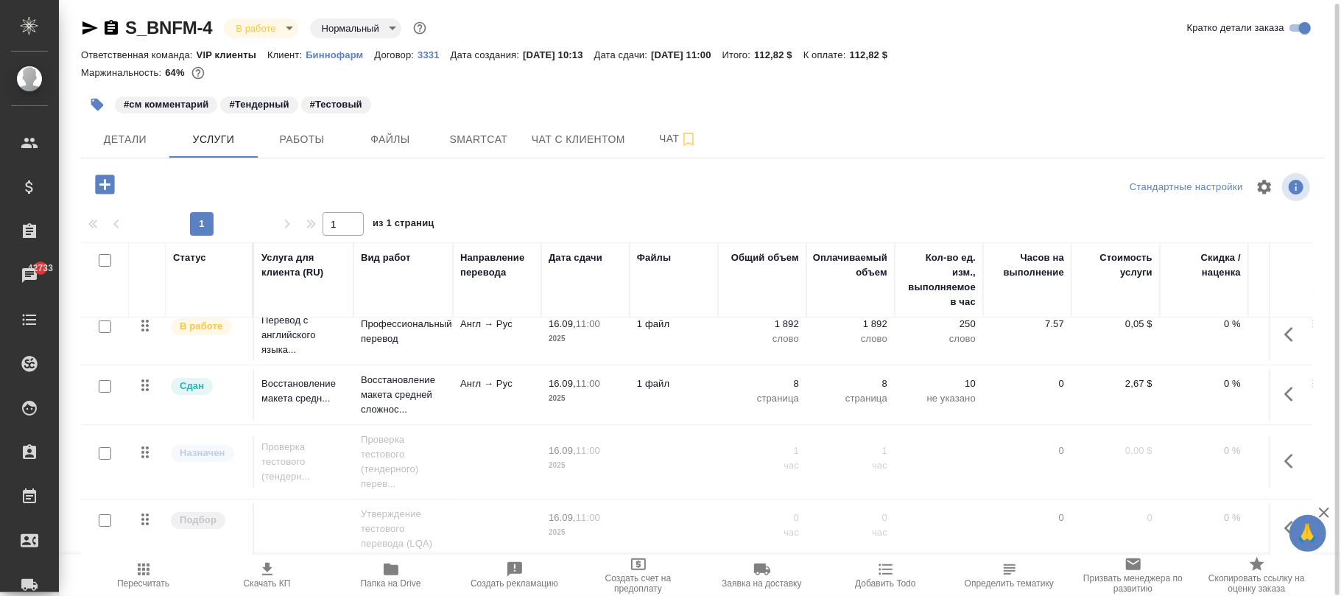
click at [1284, 519] on icon "button" at bounding box center [1293, 528] width 18 height 18
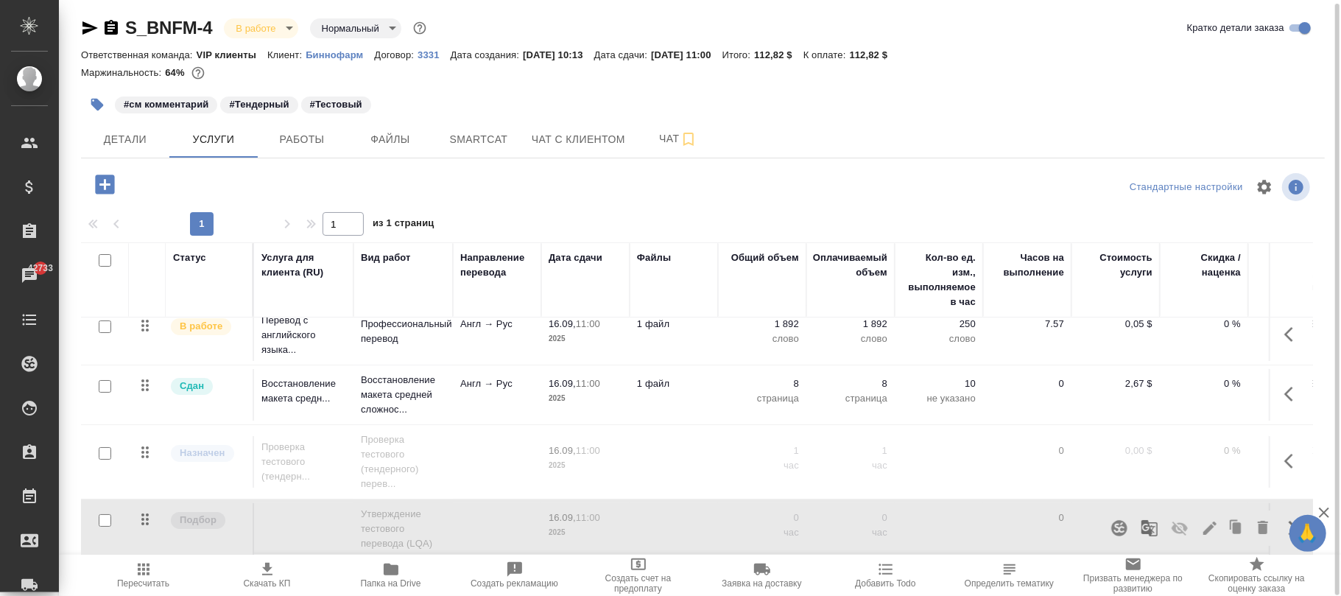
click at [1201, 519] on icon "button" at bounding box center [1210, 528] width 18 height 18
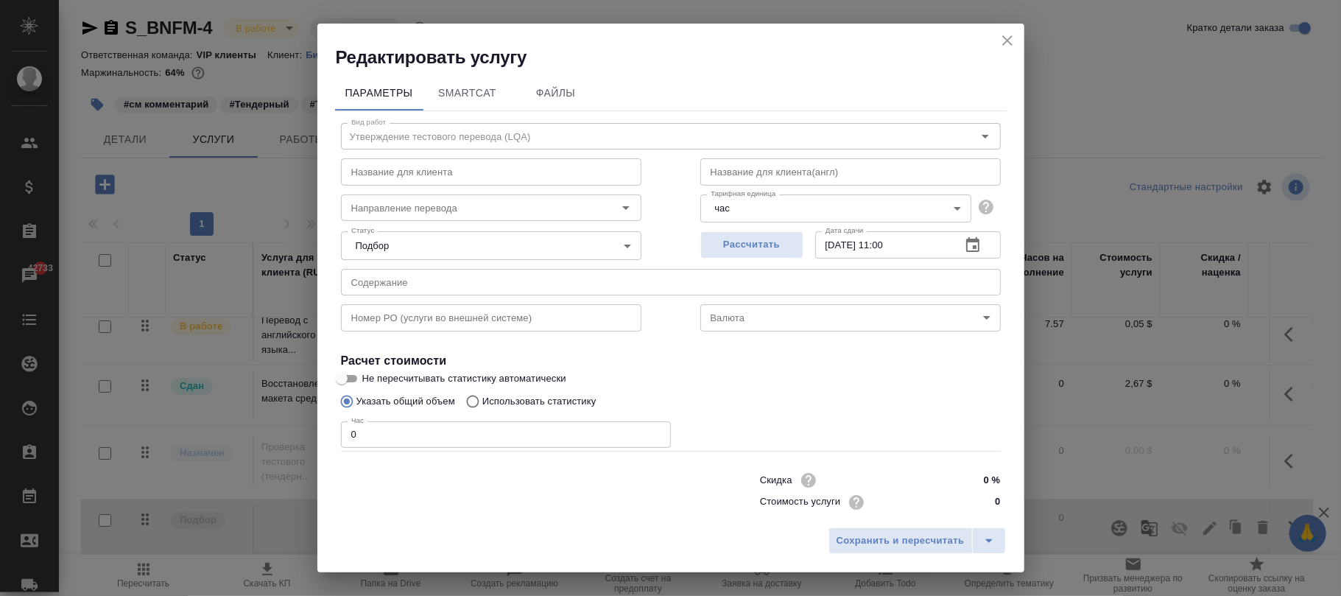
click at [726, 323] on body "🙏 .cls-1 fill:#fff; AWATERA Фокина Наталья n.fokina Клиенты Спецификации Заказы…" at bounding box center [670, 298] width 1341 height 596
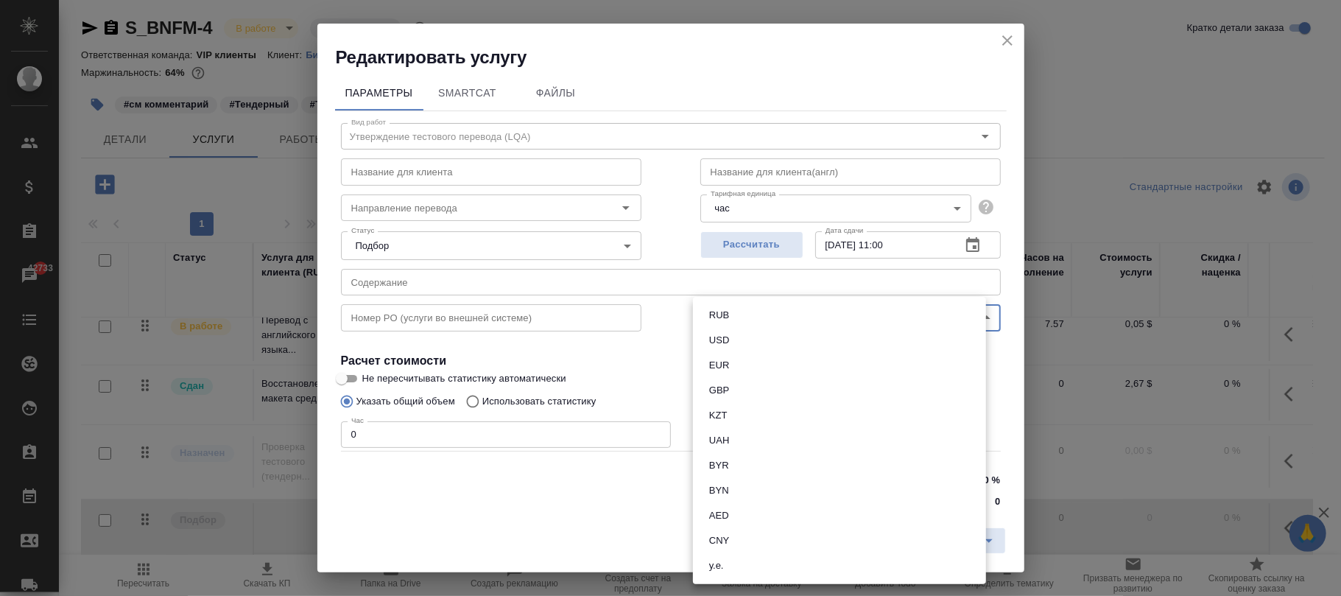
click at [734, 337] on li "USD" at bounding box center [839, 340] width 293 height 25
type input "USD"
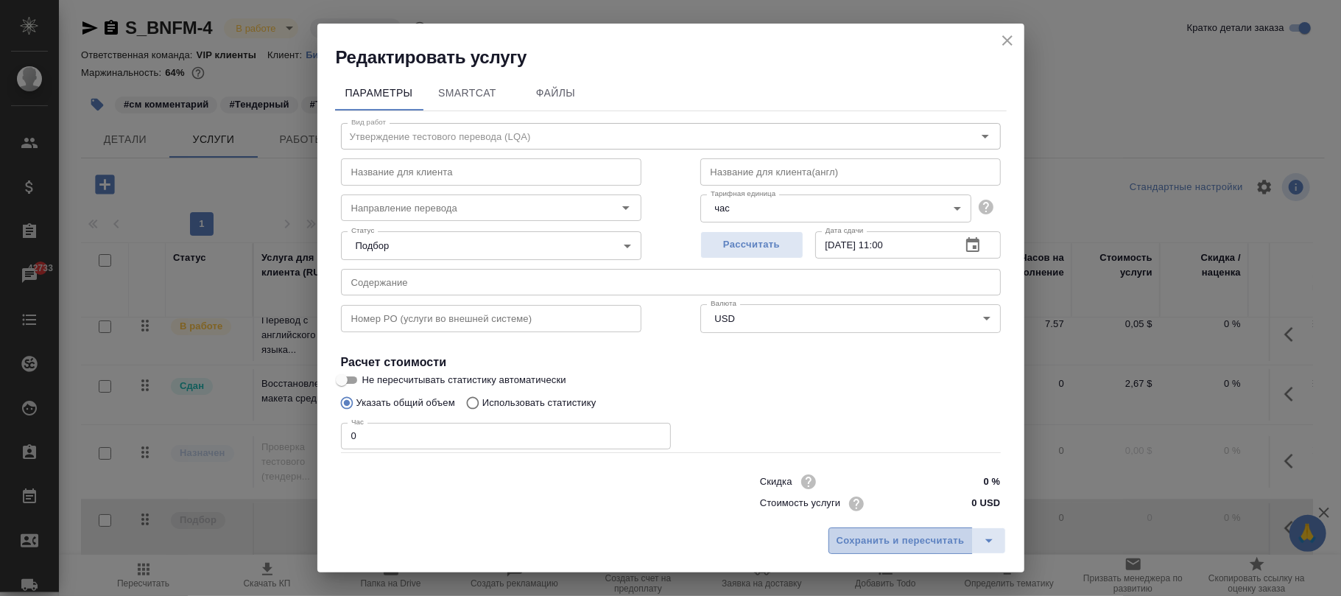
click at [905, 540] on span "Сохранить и пересчитать" at bounding box center [901, 540] width 128 height 17
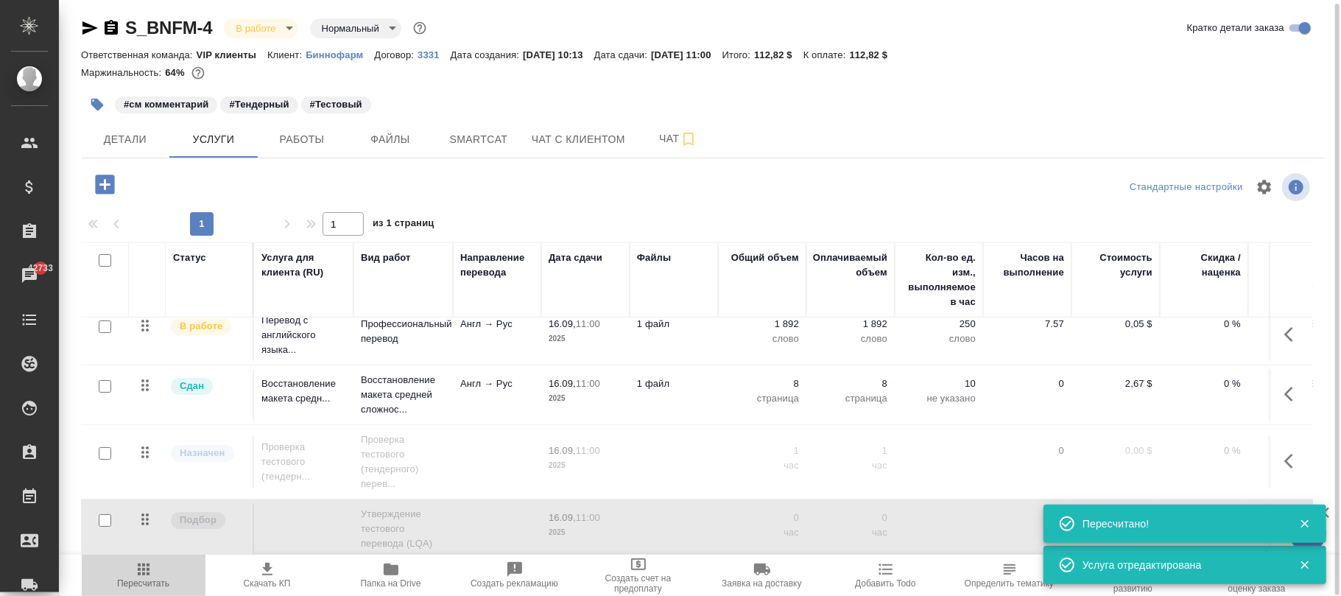
click at [144, 575] on icon "button" at bounding box center [144, 569] width 12 height 12
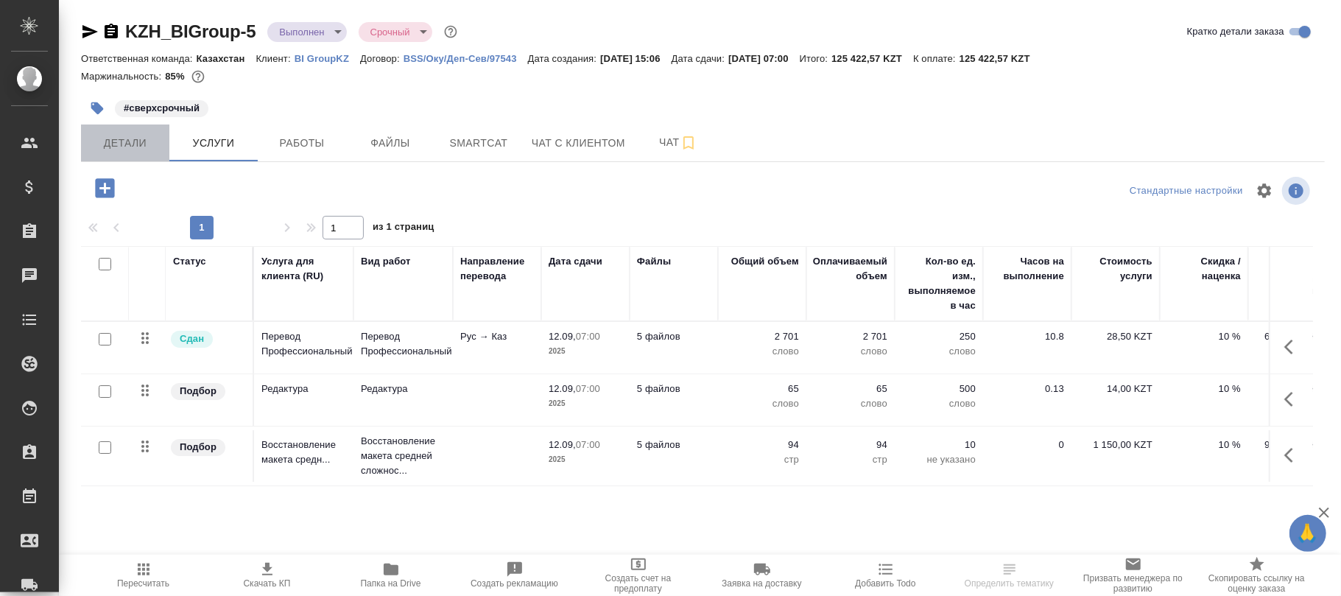
click at [138, 137] on span "Детали" at bounding box center [125, 143] width 71 height 18
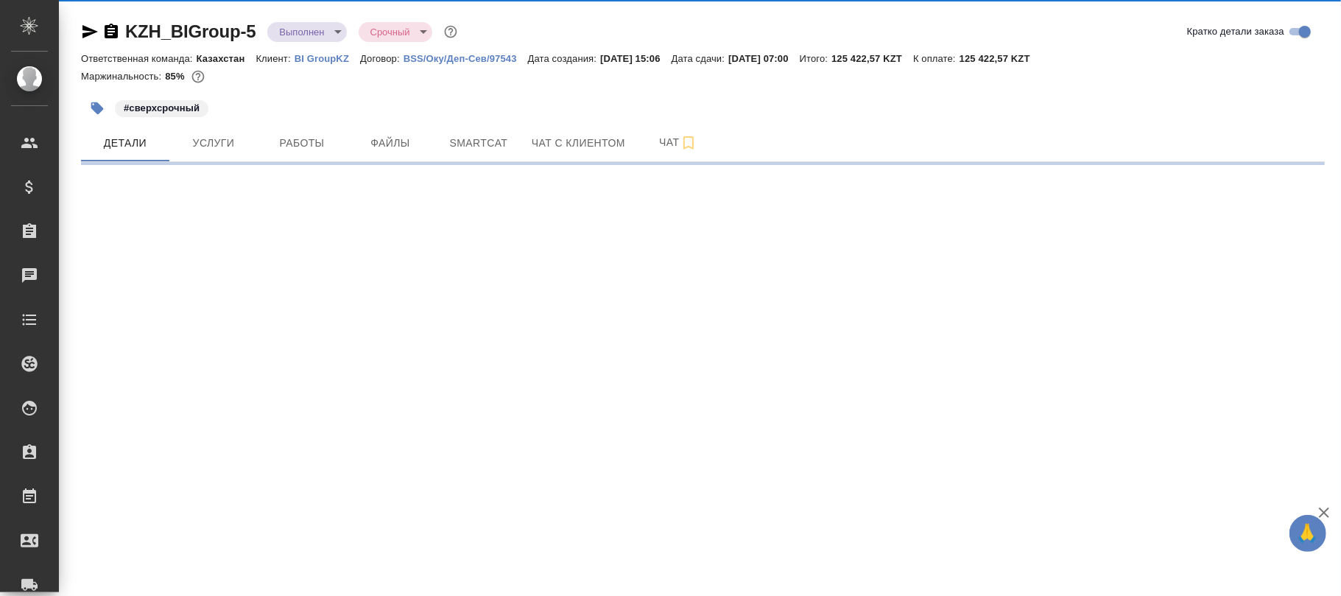
select select "RU"
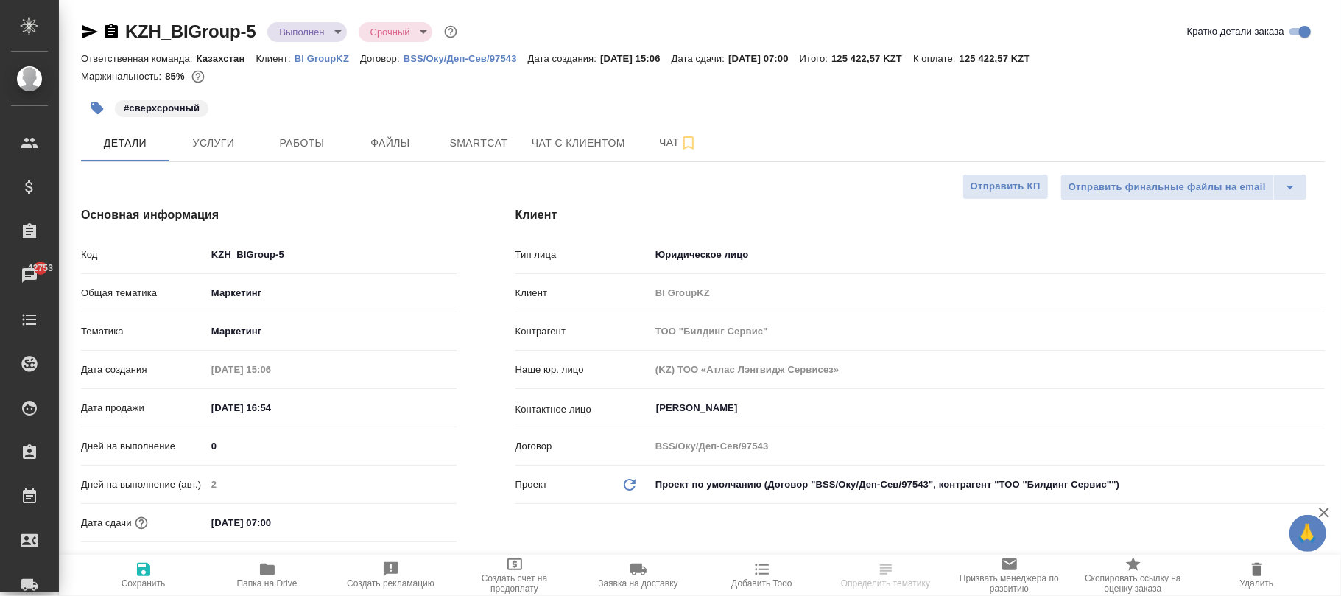
type textarea "x"
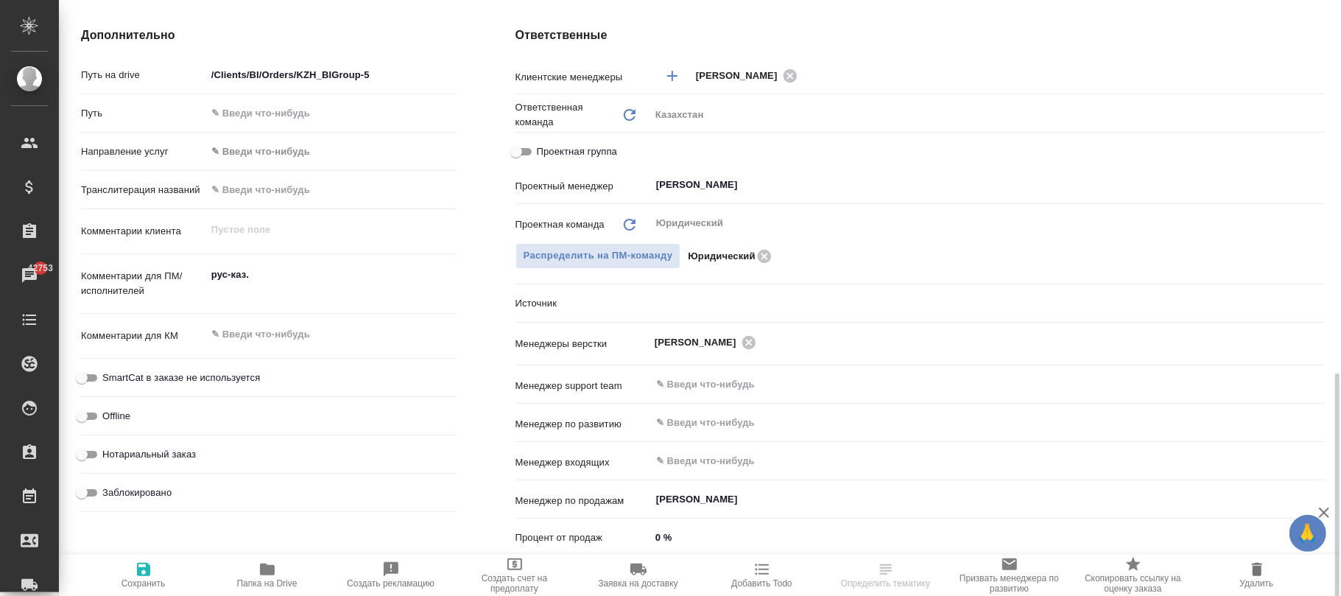
scroll to position [888, 0]
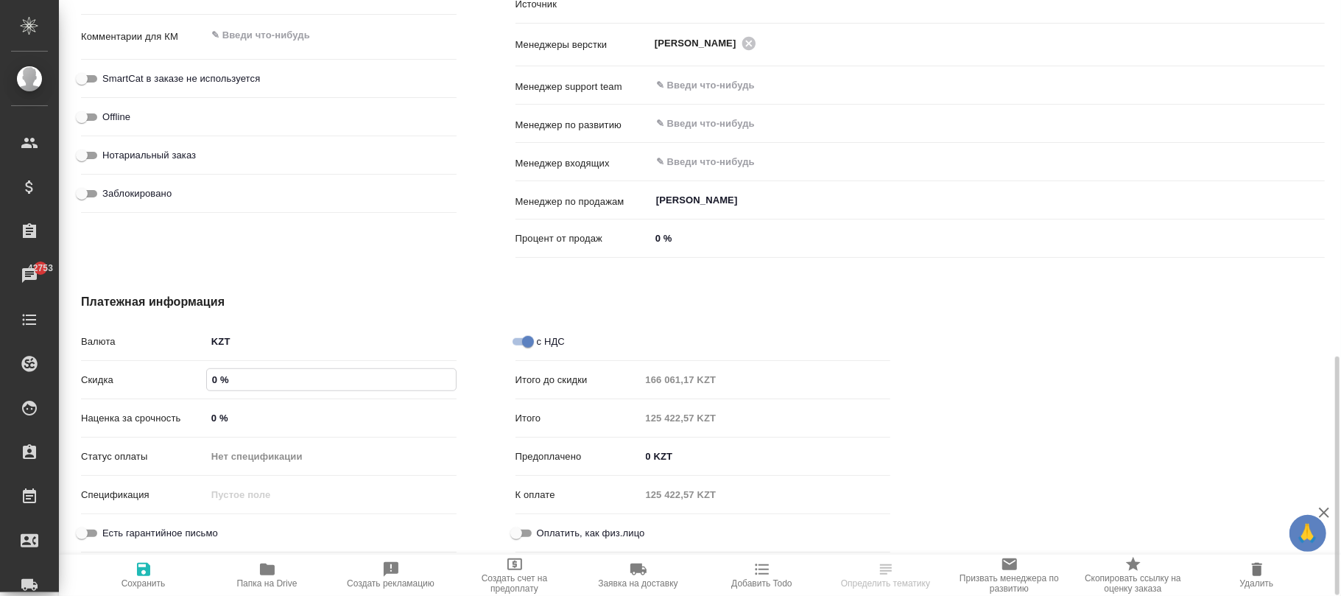
drag, startPoint x: 271, startPoint y: 376, endPoint x: 116, endPoint y: 373, distance: 155.4
click at [116, 373] on div "Скидка 0 %" at bounding box center [269, 380] width 376 height 26
type input "-"
type textarea "x"
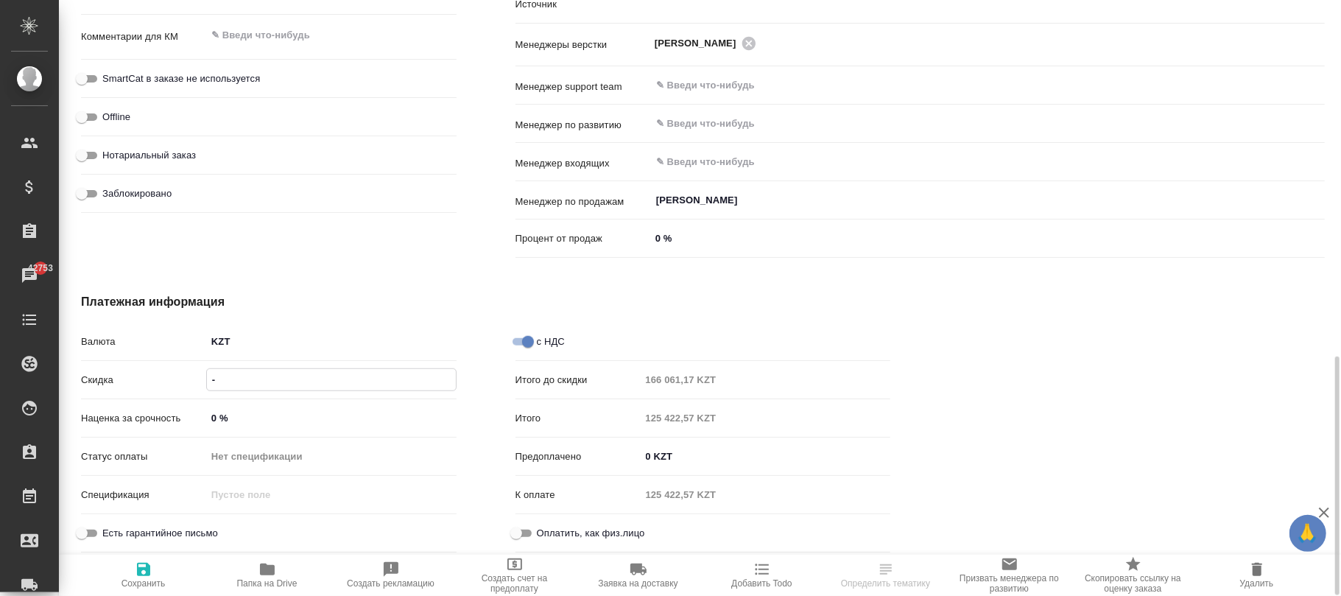
type textarea "x"
type input "-1 %"
type textarea "x"
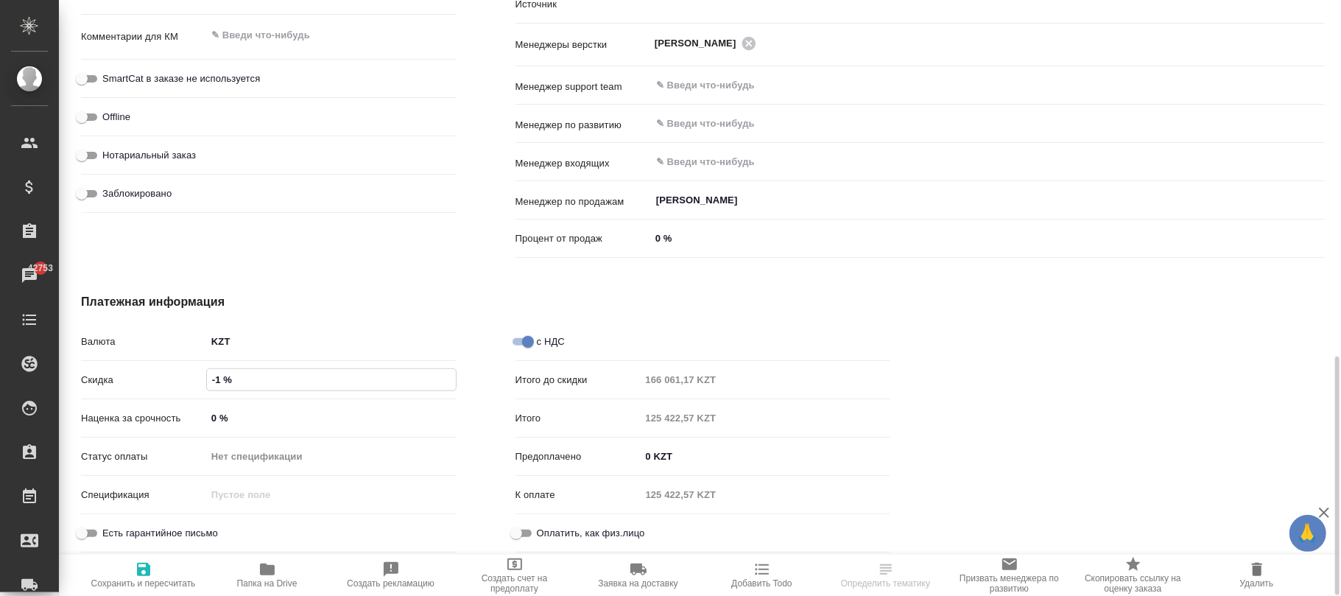
type input "-10 %"
type textarea "x"
type input "-100 %"
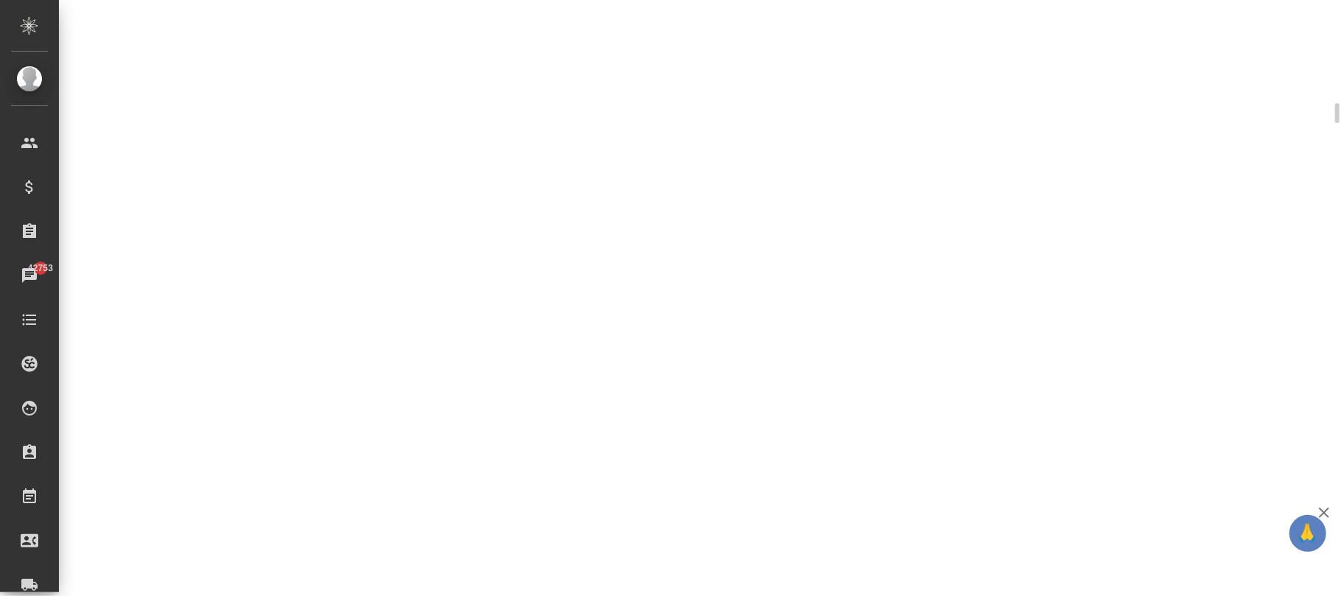
click at [88, 393] on div ".cls-1 fill:#fff; AWATERA Фокина Наталья n.fokina Клиенты Спецификации Заказы 4…" at bounding box center [670, 298] width 1341 height 596
select select "RU"
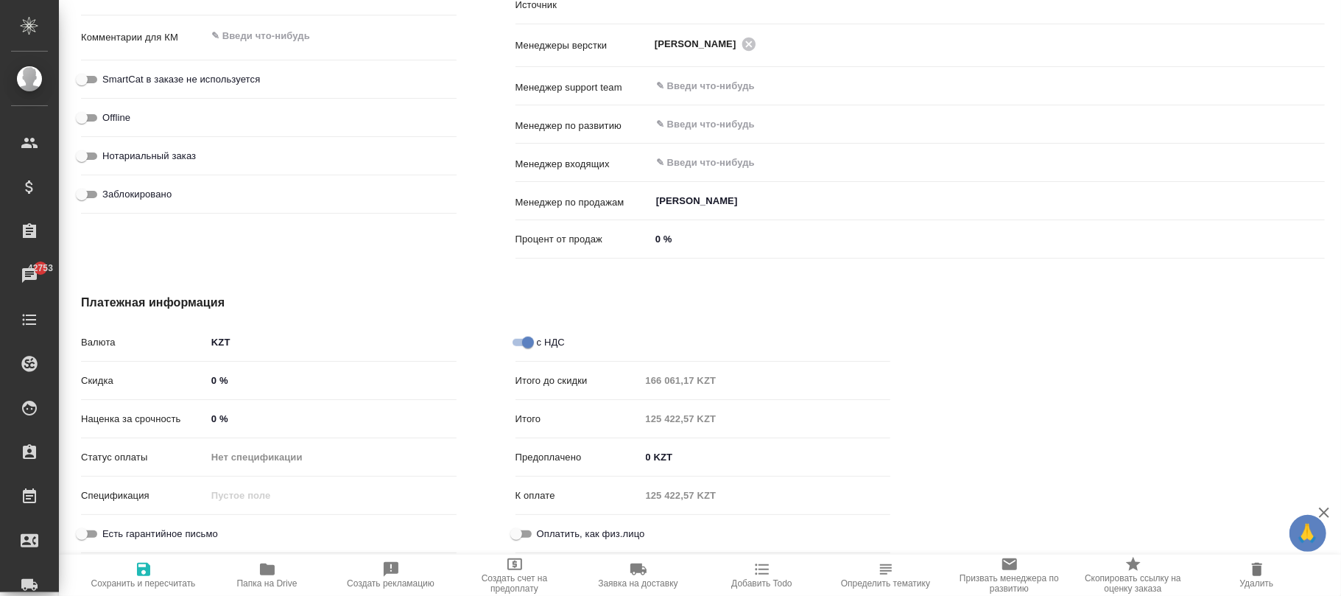
type textarea "x"
drag, startPoint x: 262, startPoint y: 376, endPoint x: 112, endPoint y: 377, distance: 150.2
click at [112, 377] on div "Скидка 0 %" at bounding box center [269, 380] width 376 height 26
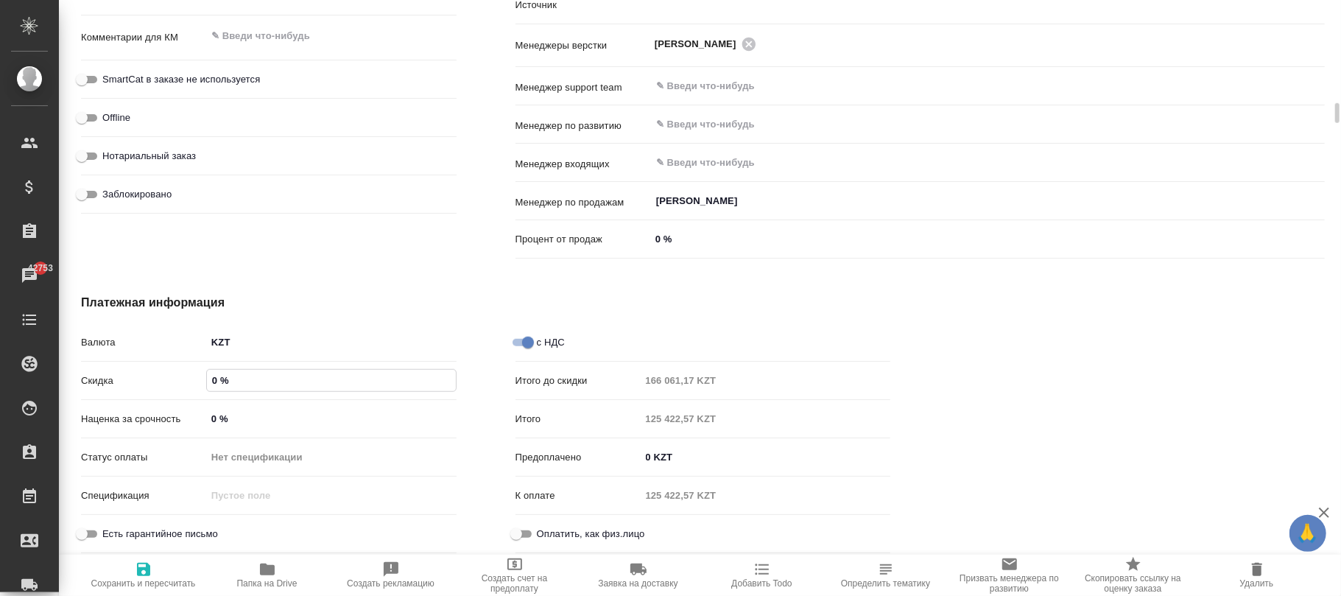
type input "-"
type textarea "x"
type input "-1 %"
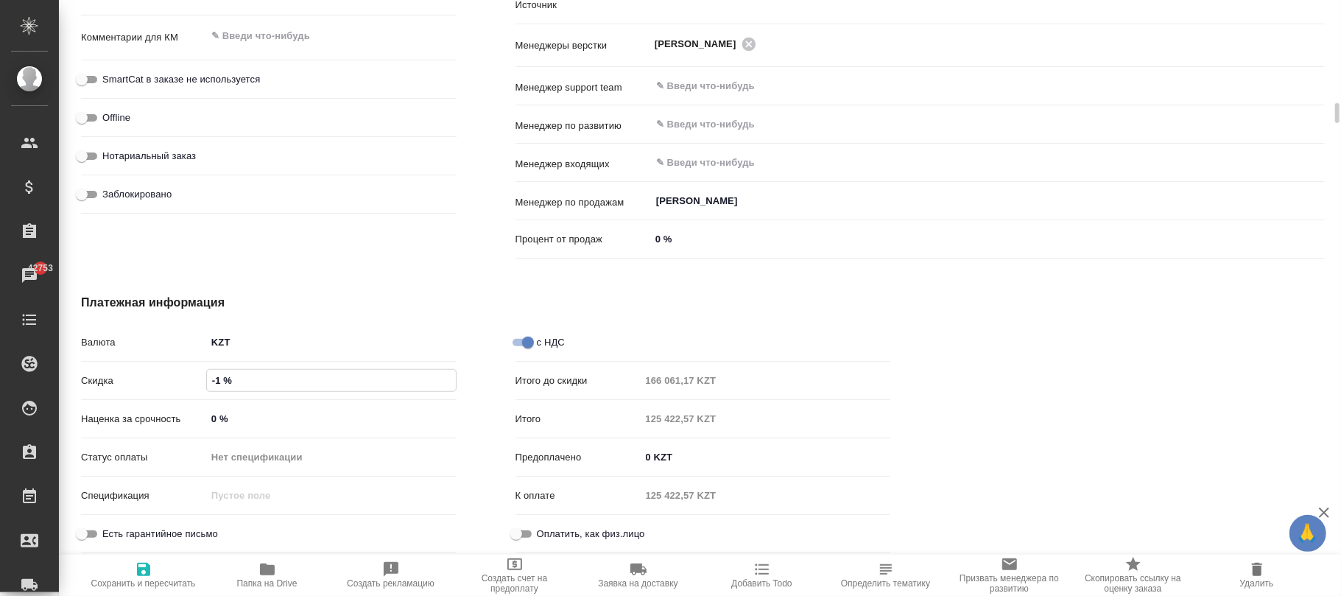
type textarea "x"
type input "-10 %"
type textarea "x"
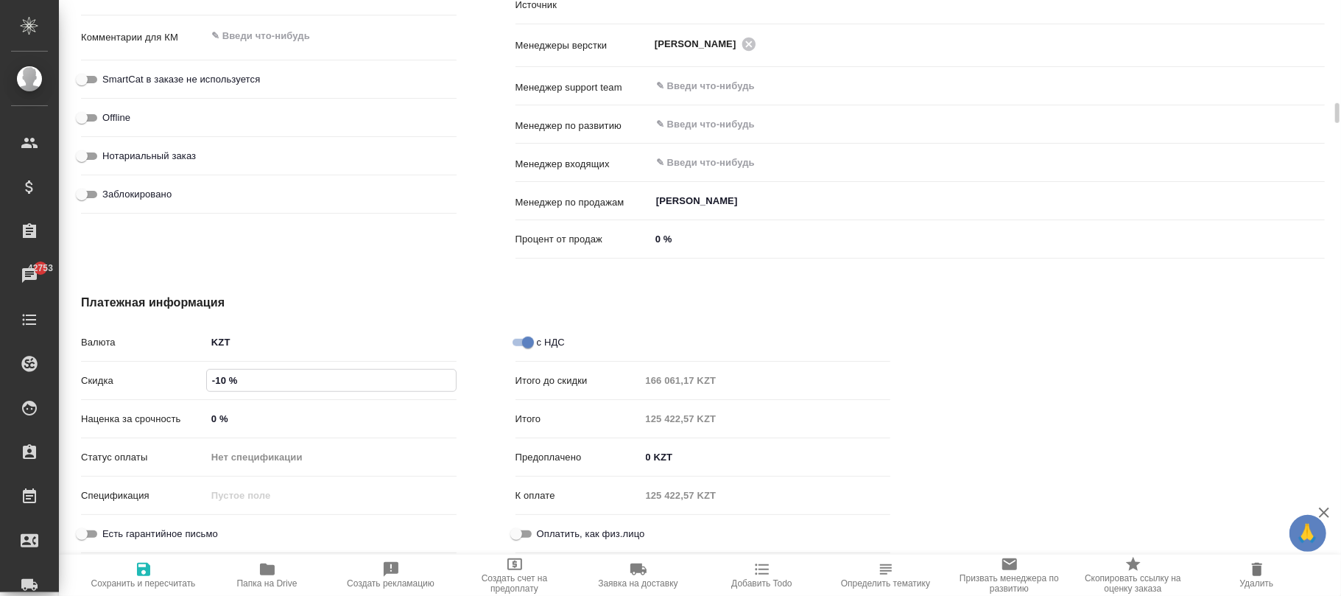
type textarea "x"
type input "-100 %"
drag, startPoint x: 237, startPoint y: 414, endPoint x: 92, endPoint y: 415, distance: 145.1
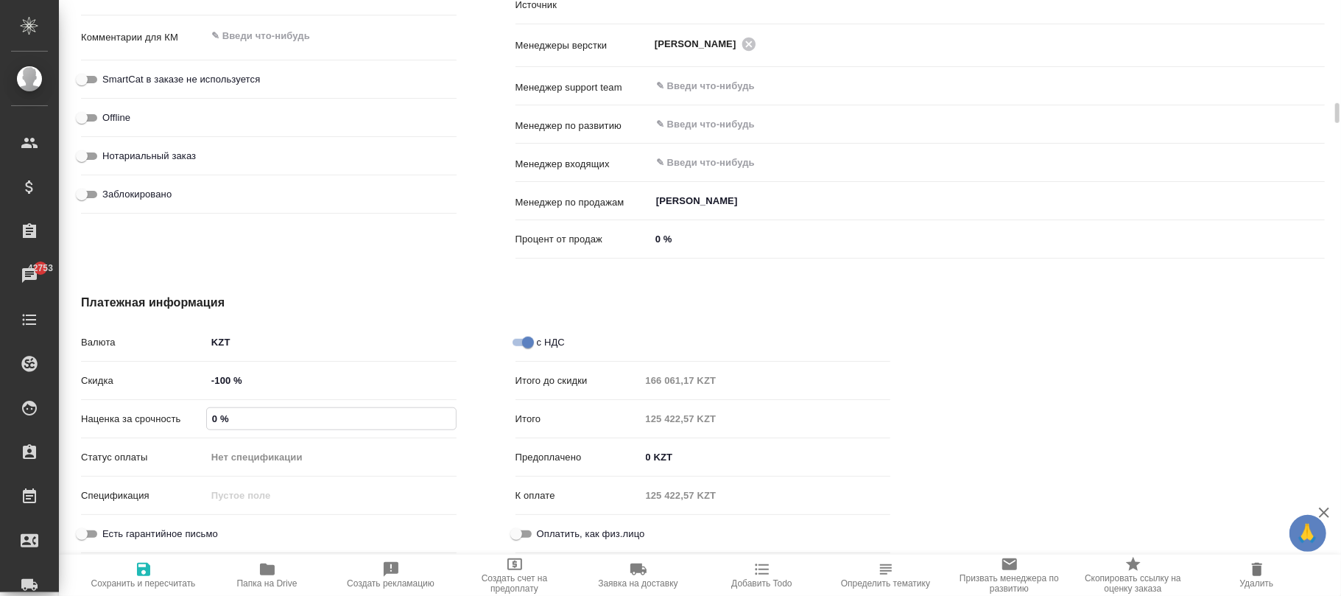
click at [92, 415] on div "Наценка за срочность 0 %" at bounding box center [269, 419] width 376 height 26
type input "10 %"
type textarea "x"
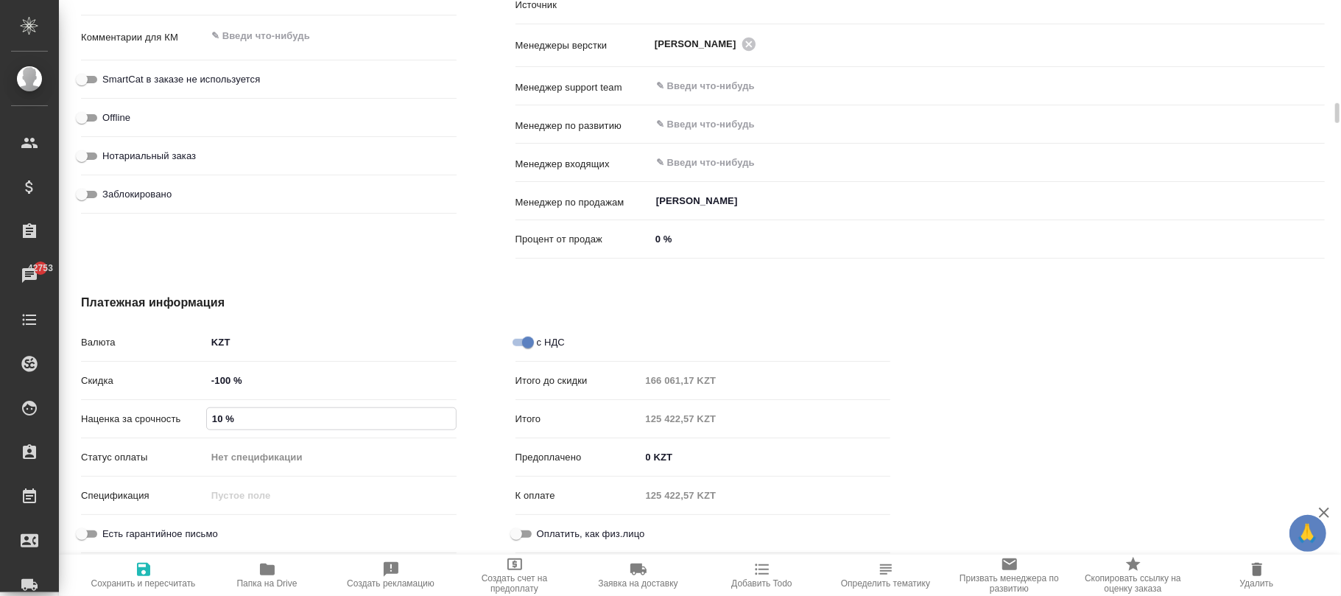
type input "100 %"
type textarea "x"
type input "100 %"
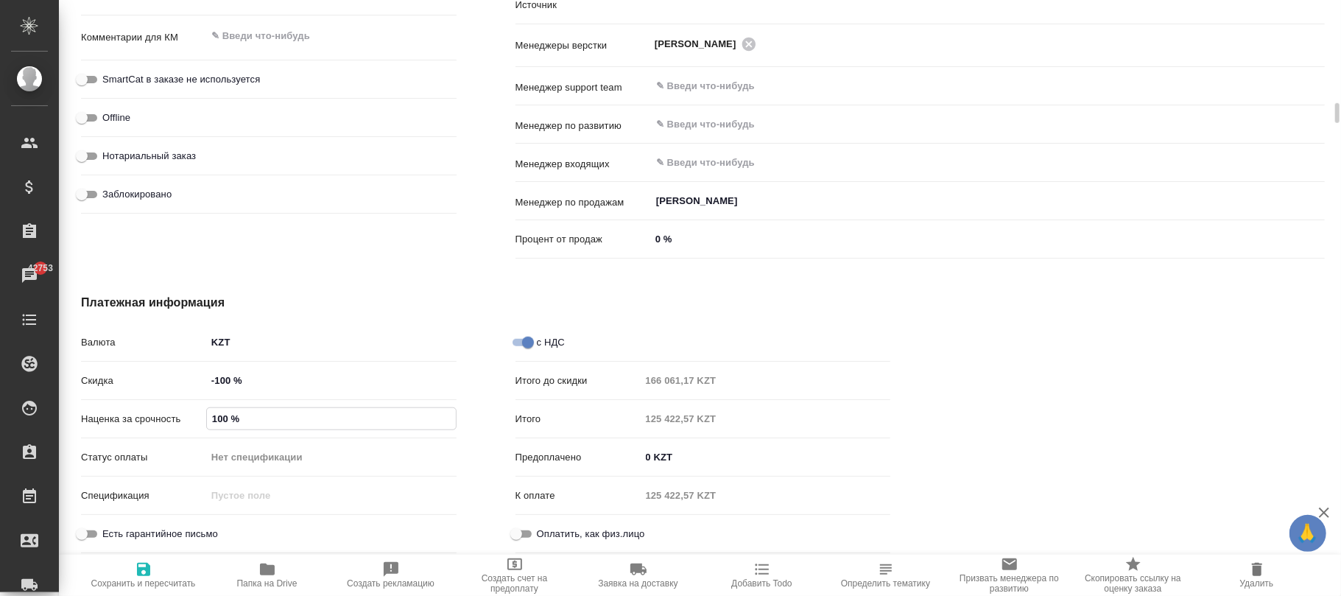
click at [142, 564] on icon "button" at bounding box center [143, 569] width 13 height 13
type textarea "x"
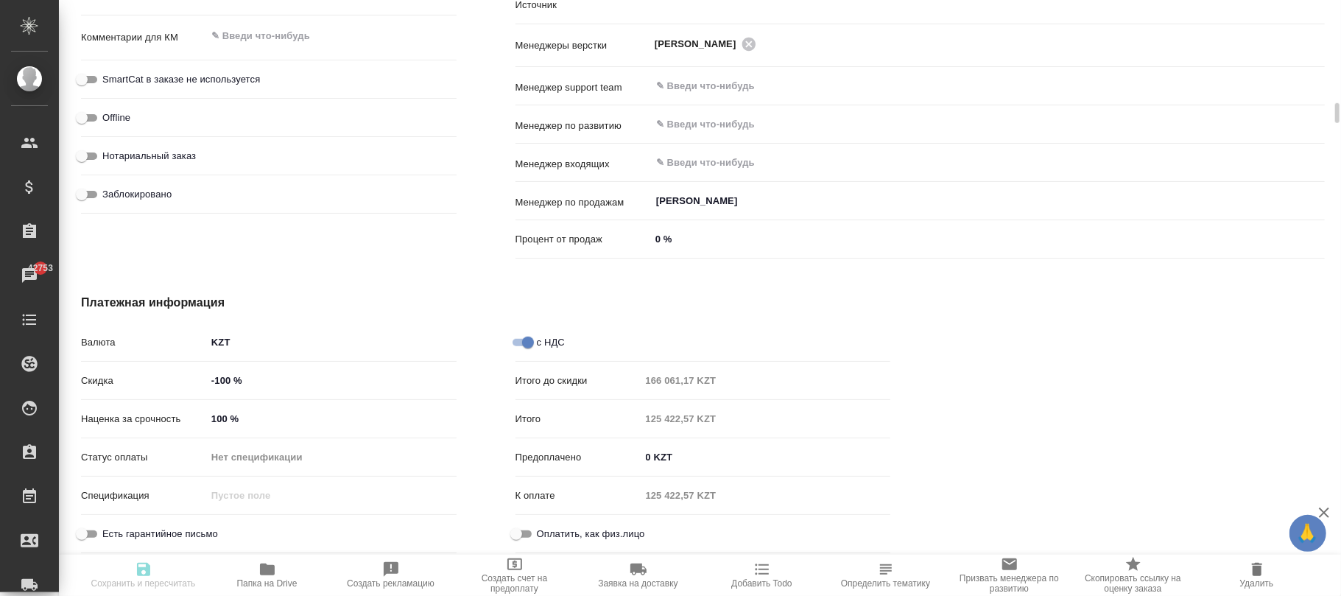
type textarea "x"
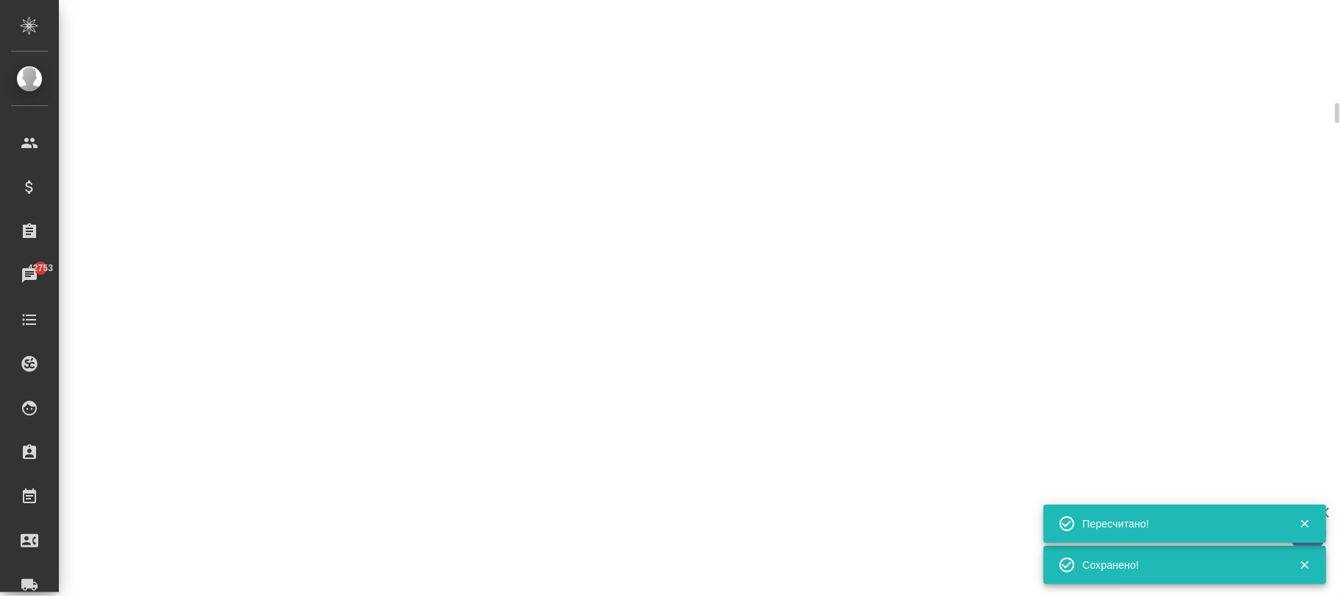
select select "RU"
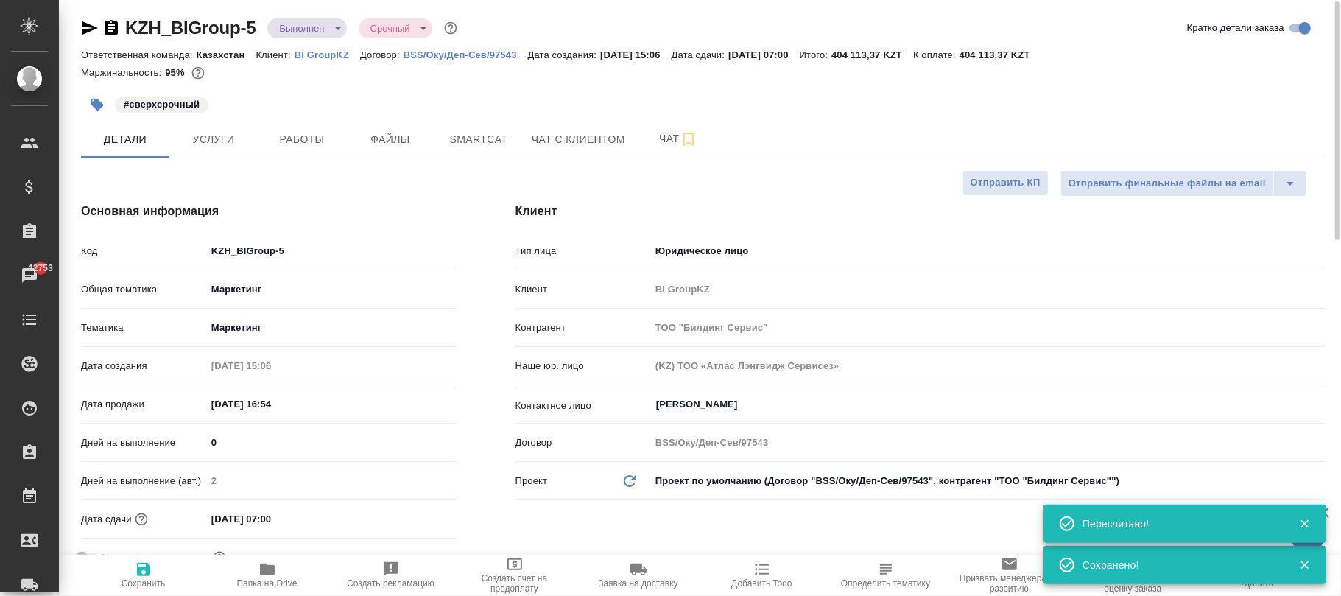
scroll to position [0, 0]
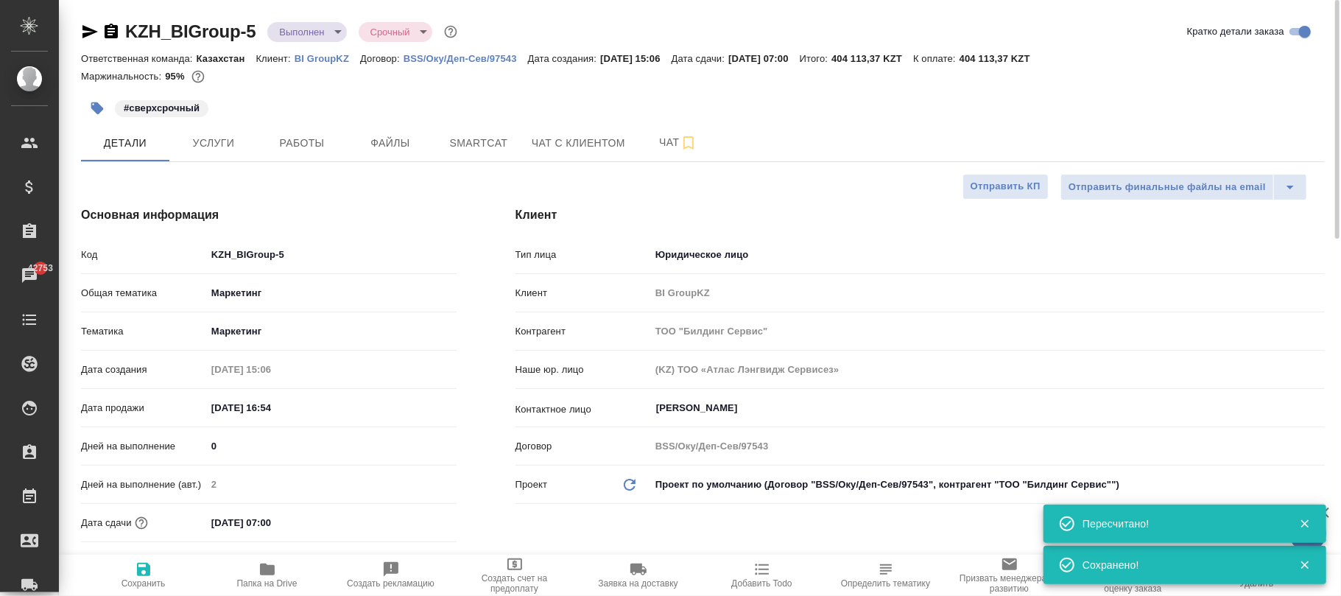
type textarea "x"
drag, startPoint x: 144, startPoint y: 580, endPoint x: 278, endPoint y: 137, distance: 463.2
click at [150, 563] on span "Сохранить" at bounding box center [144, 574] width 106 height 28
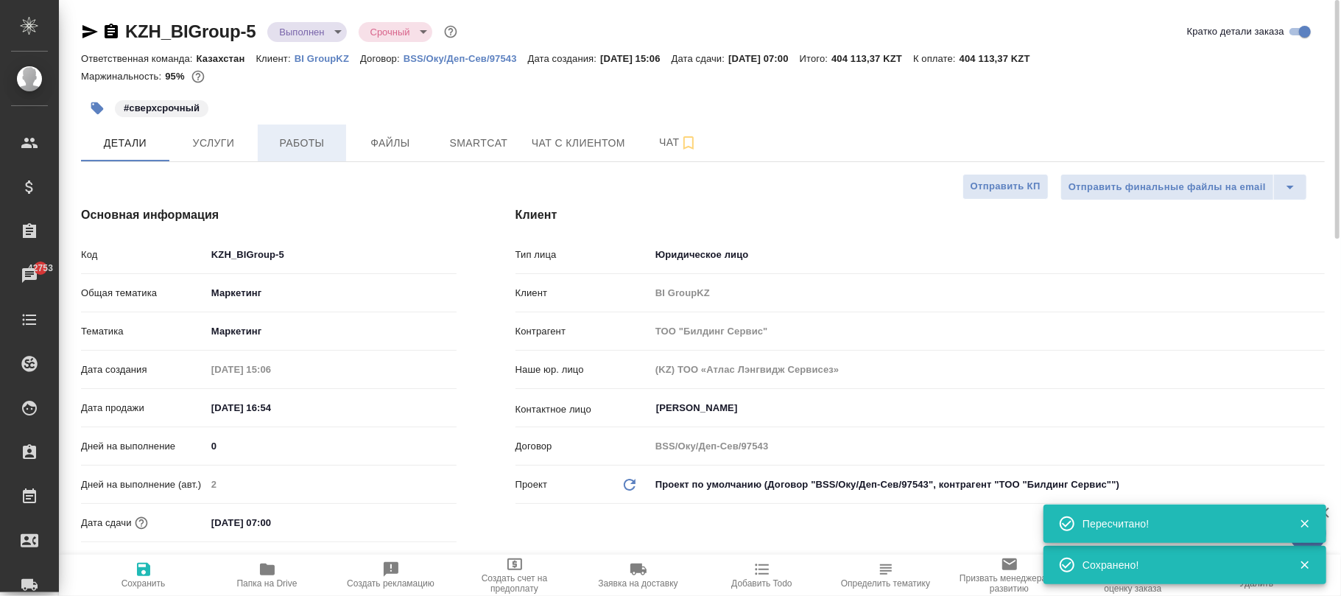
type textarea "x"
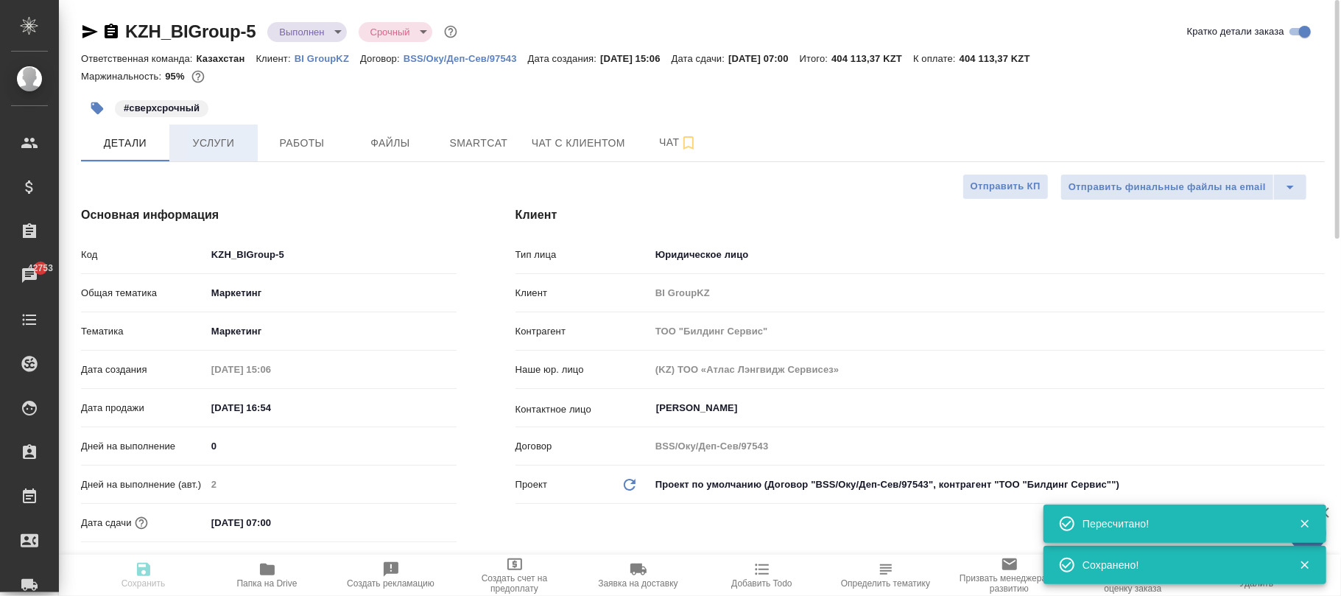
type textarea "x"
drag, startPoint x: 216, startPoint y: 136, endPoint x: 310, endPoint y: 153, distance: 95.9
click at [230, 136] on span "Услуги" at bounding box center [213, 143] width 71 height 18
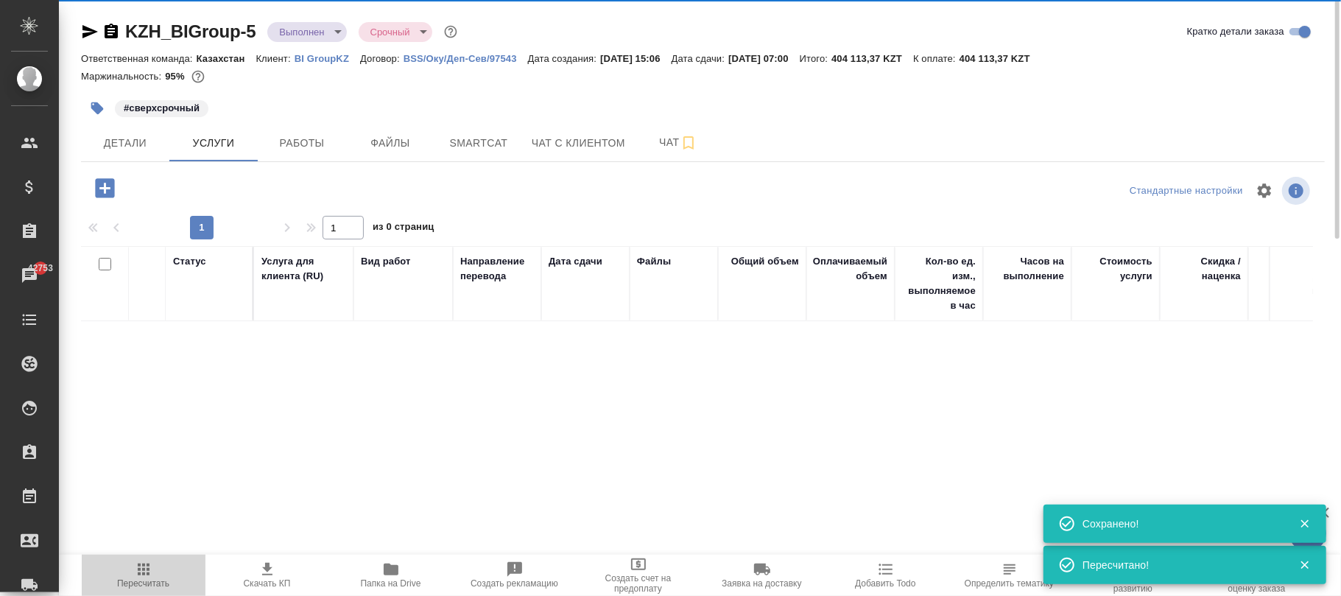
drag, startPoint x: 267, startPoint y: 566, endPoint x: 201, endPoint y: 560, distance: 65.8
click at [153, 560] on button "Пересчитать" at bounding box center [144, 575] width 124 height 41
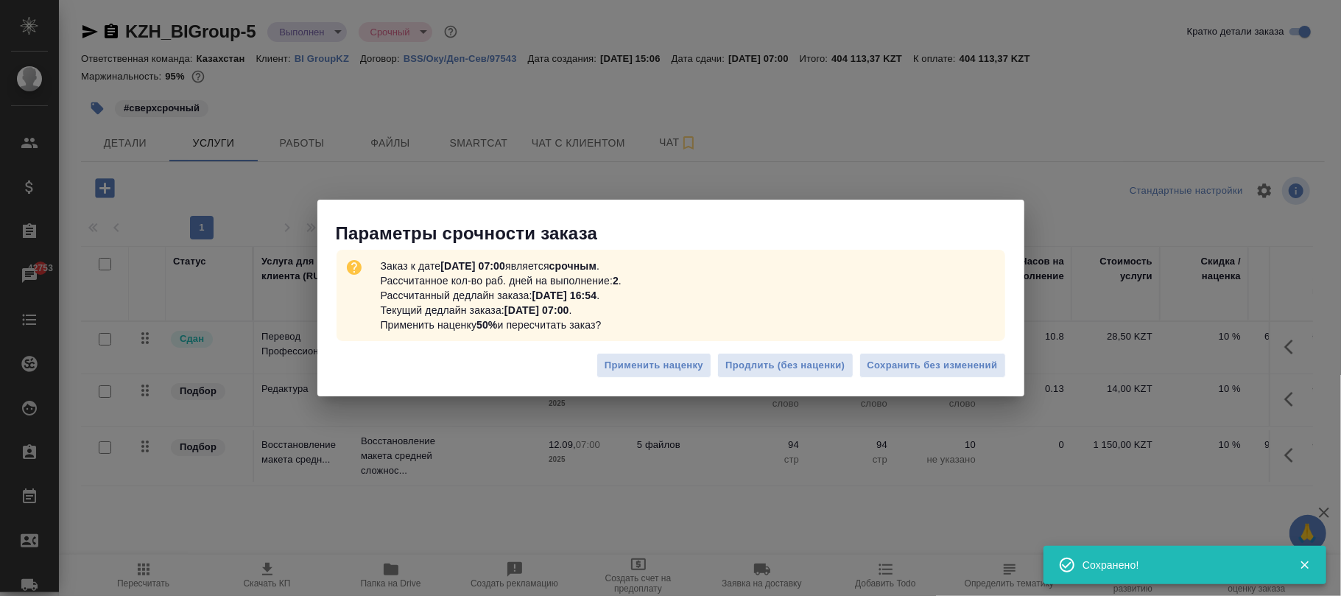
click at [899, 351] on div "Применить наценку Продлить (без наценки) Сохранить без изменений" at bounding box center [670, 371] width 707 height 52
click at [903, 362] on span "Сохранить без изменений" at bounding box center [933, 365] width 130 height 17
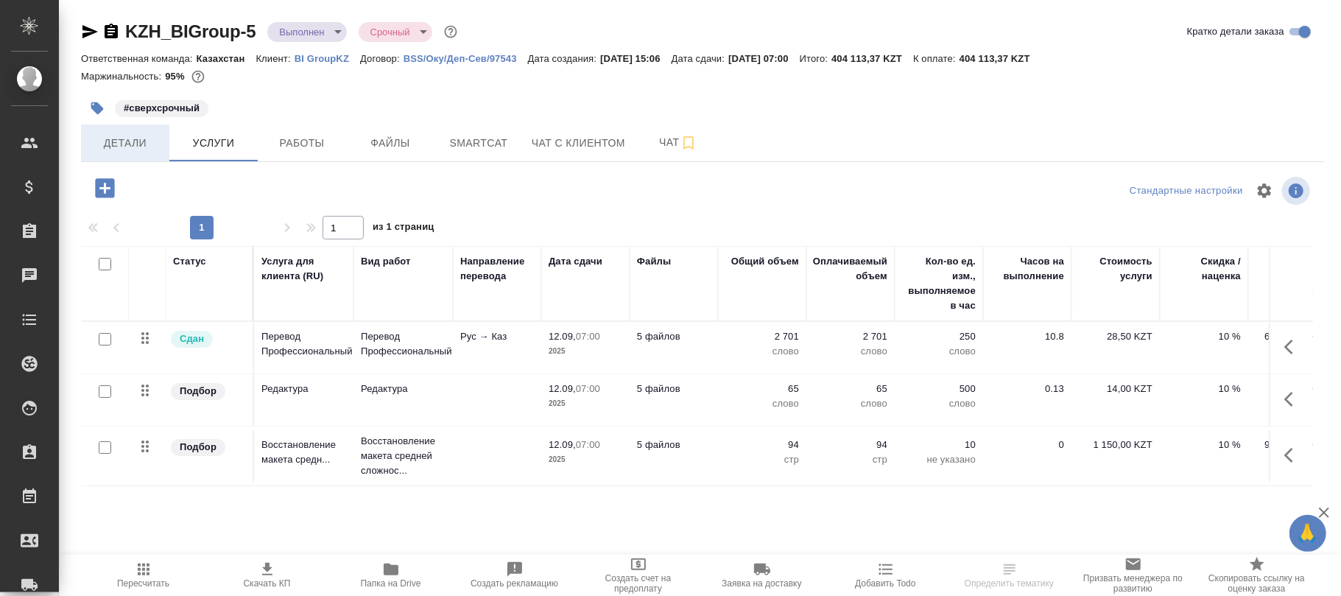
click at [122, 155] on button "Детали" at bounding box center [125, 142] width 88 height 37
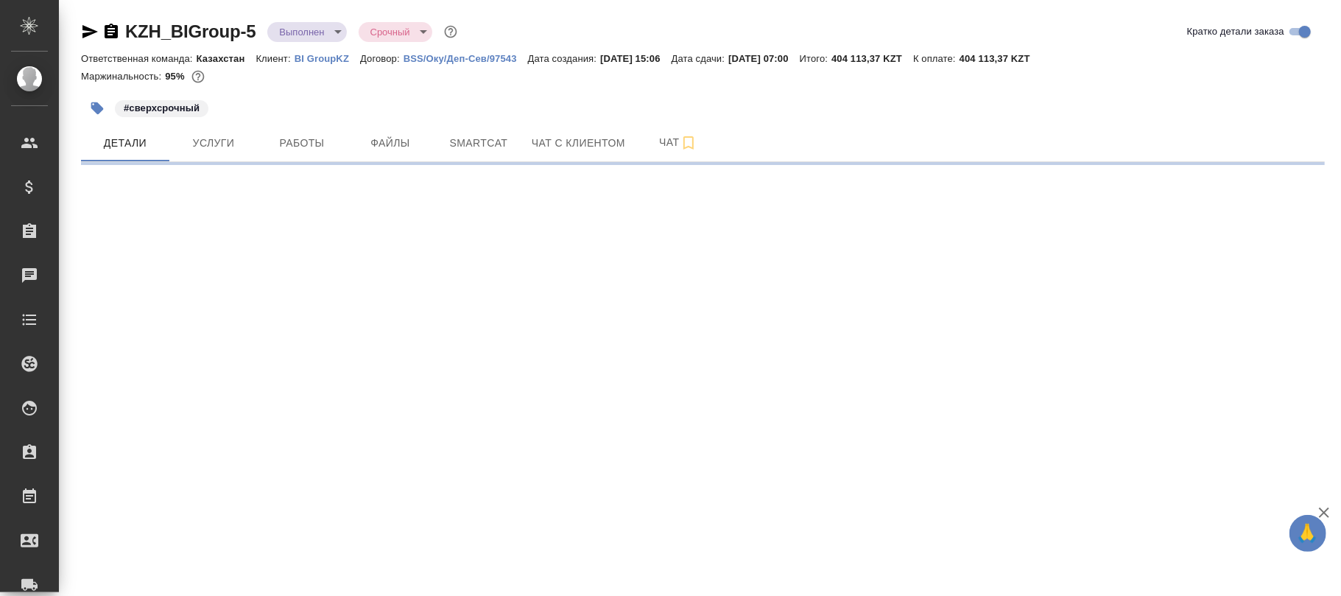
select select "RU"
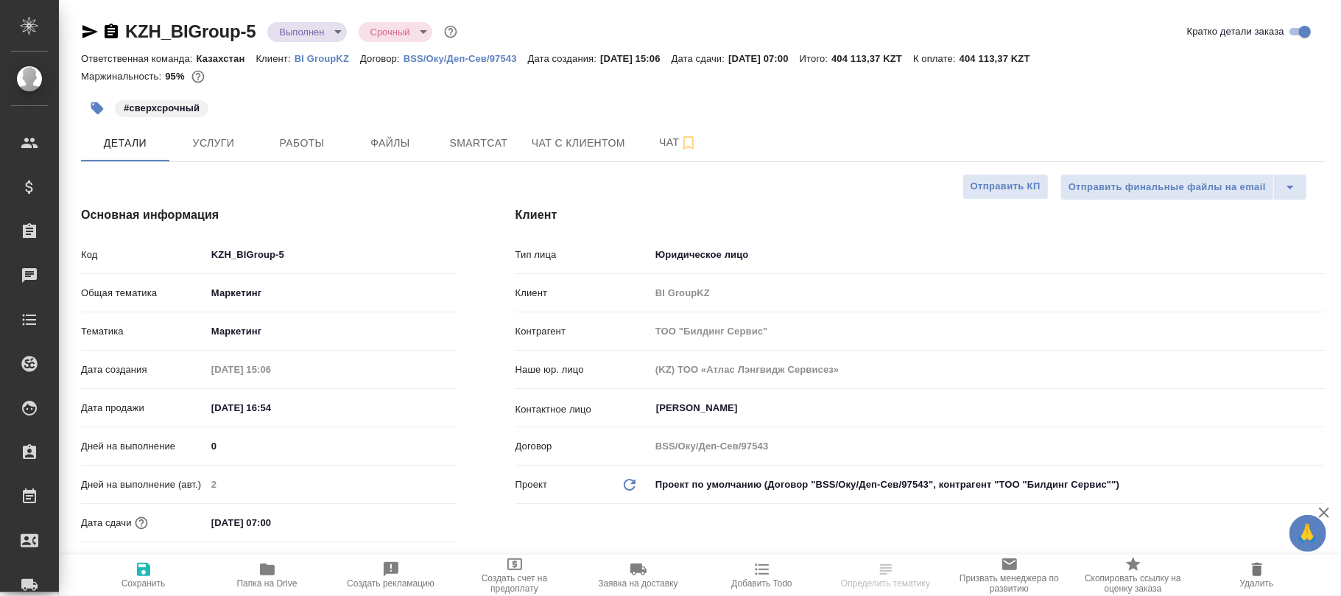
type textarea "x"
click at [139, 566] on icon "button" at bounding box center [144, 569] width 18 height 18
type textarea "x"
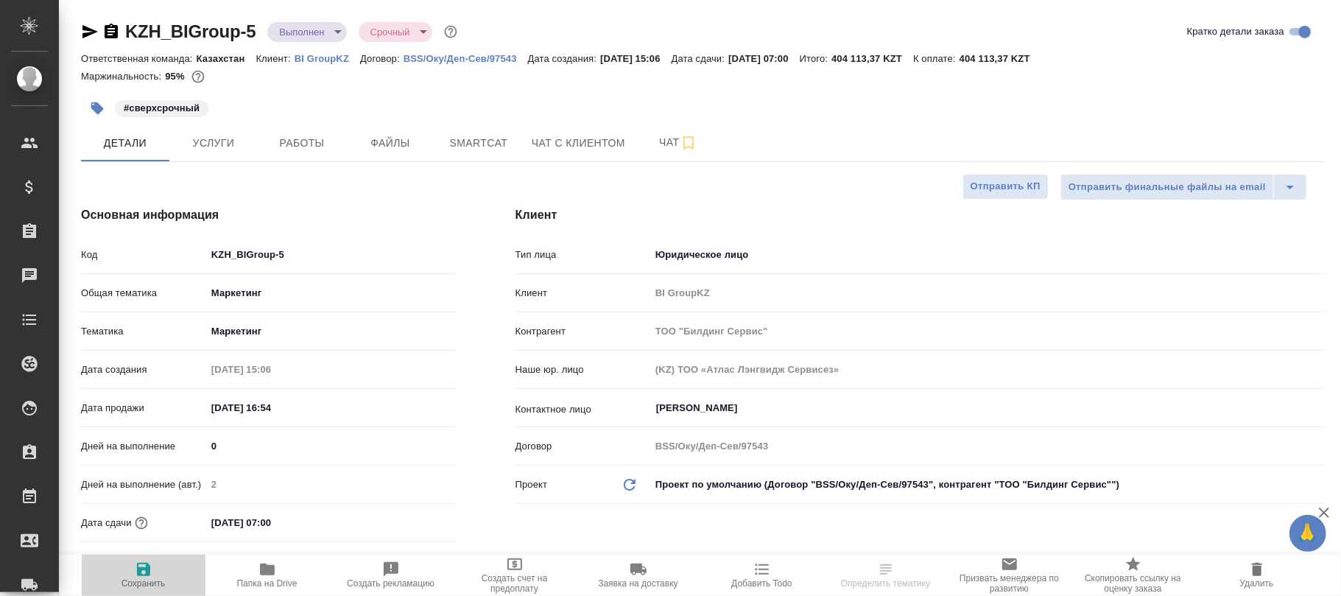
type textarea "x"
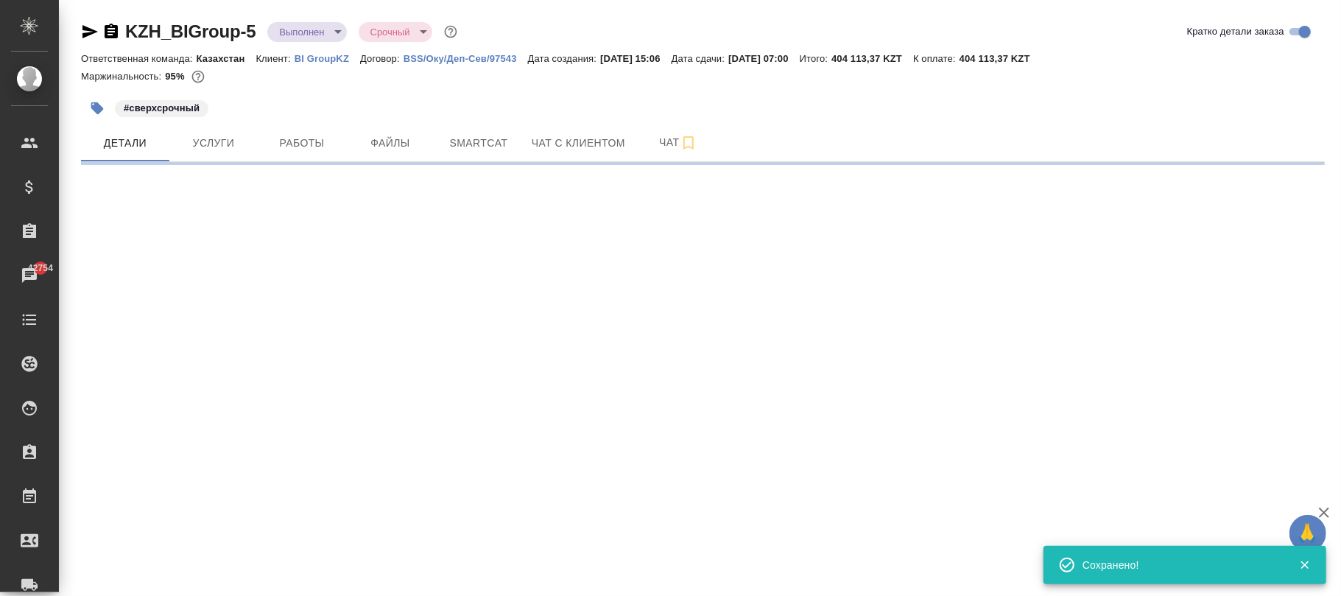
select select "RU"
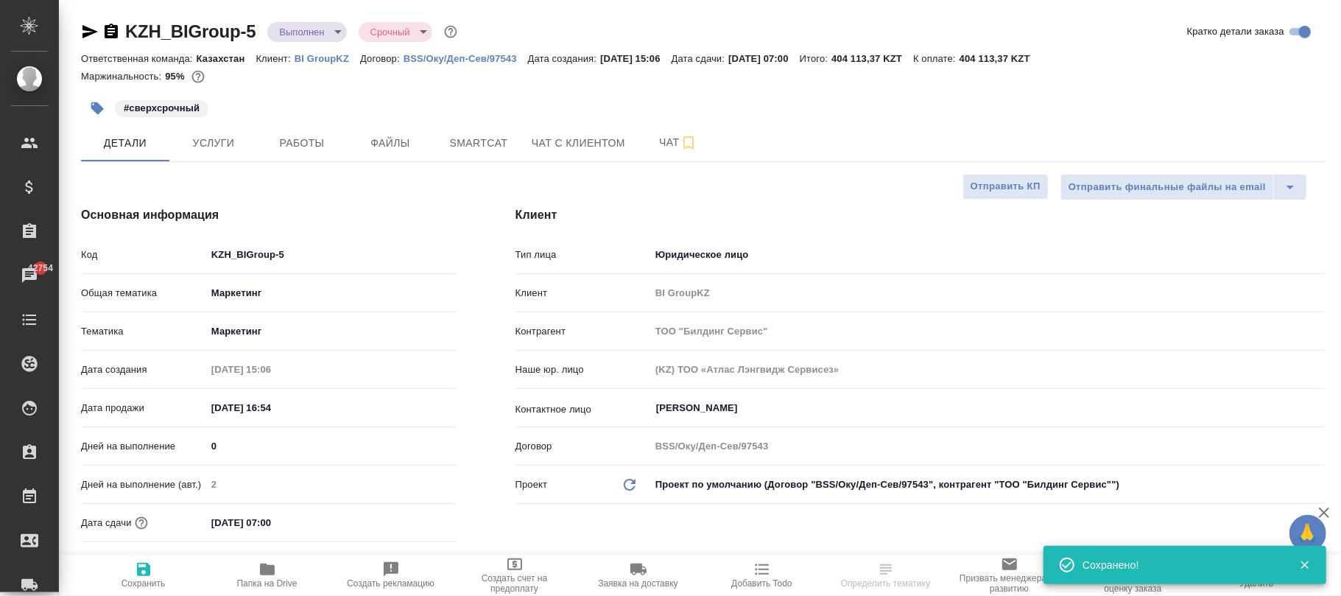
type textarea "x"
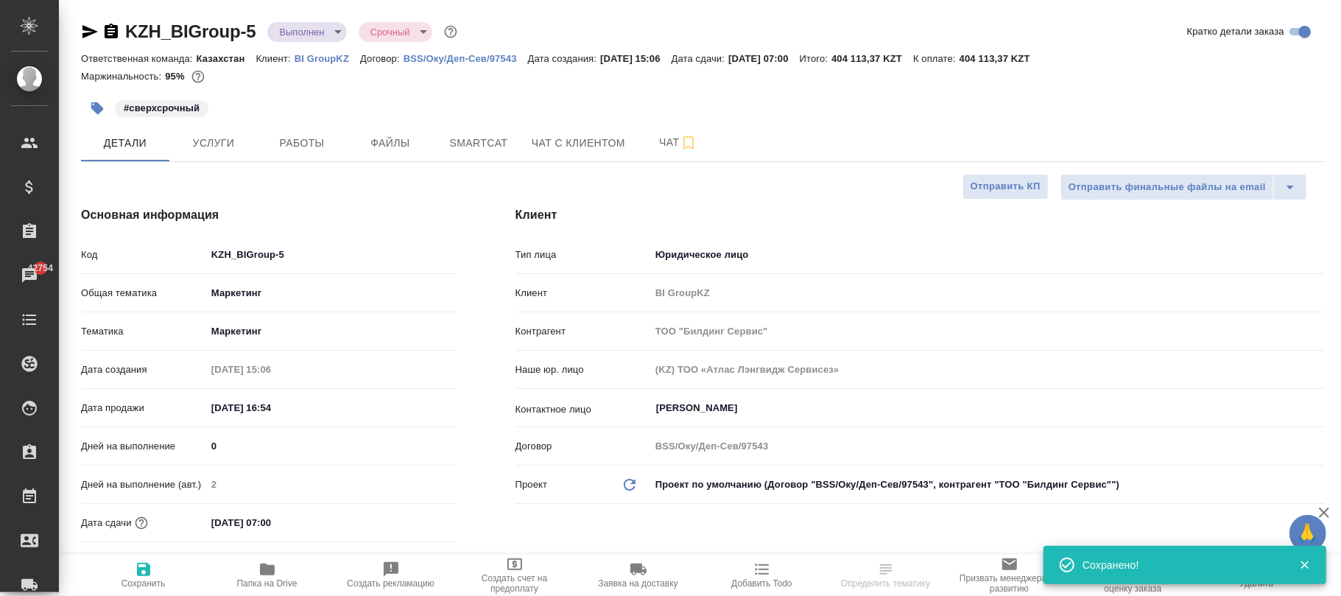
type textarea "x"
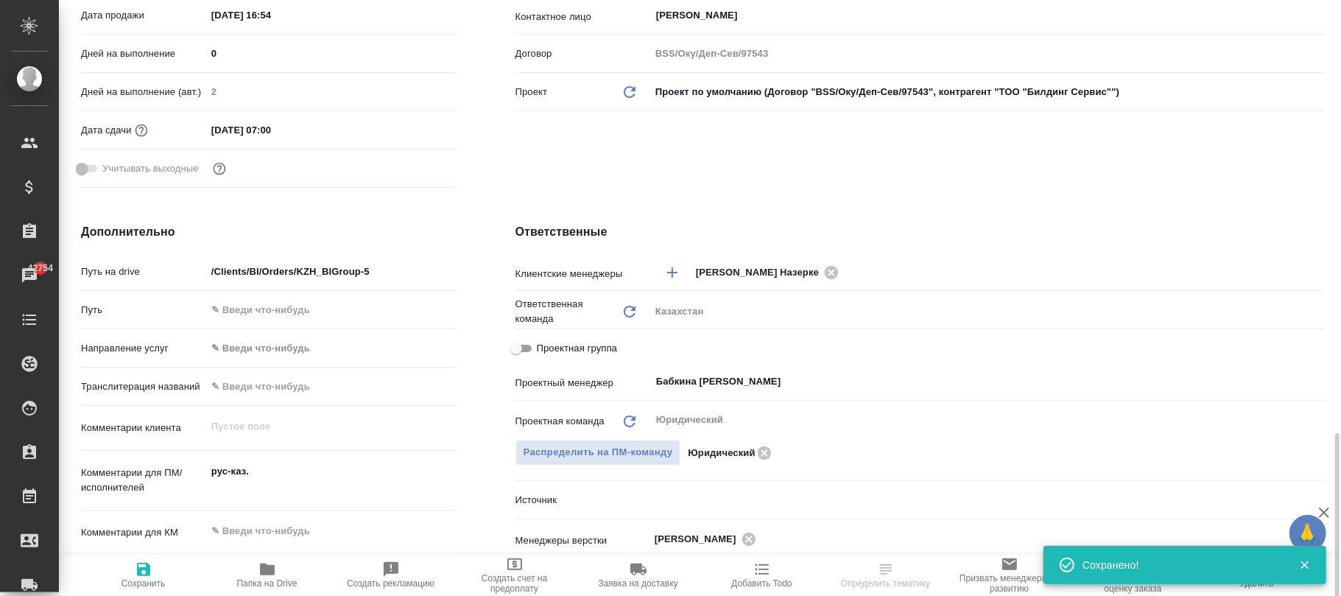
scroll to position [589, 0]
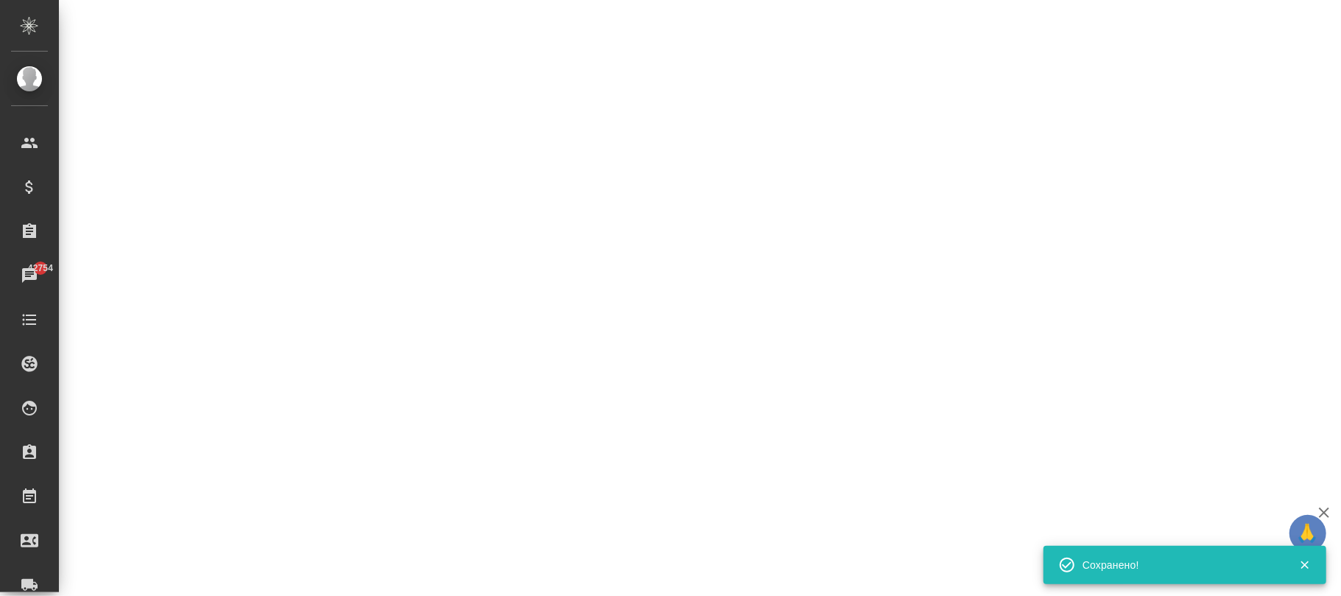
select select "RU"
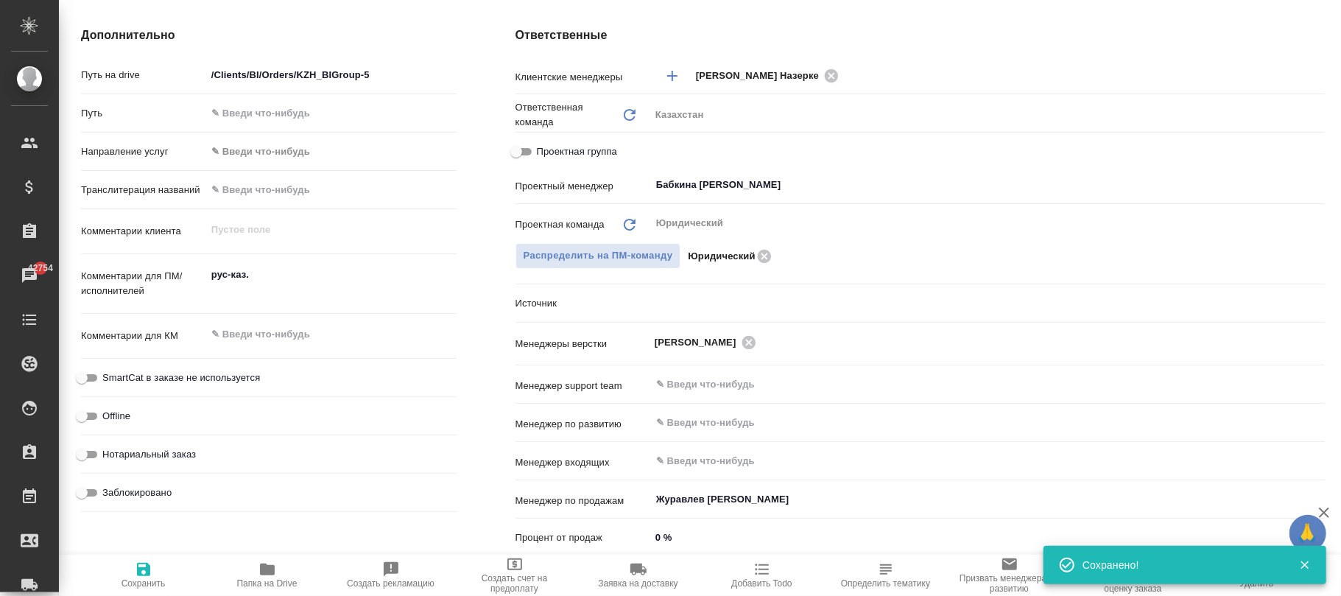
type textarea "x"
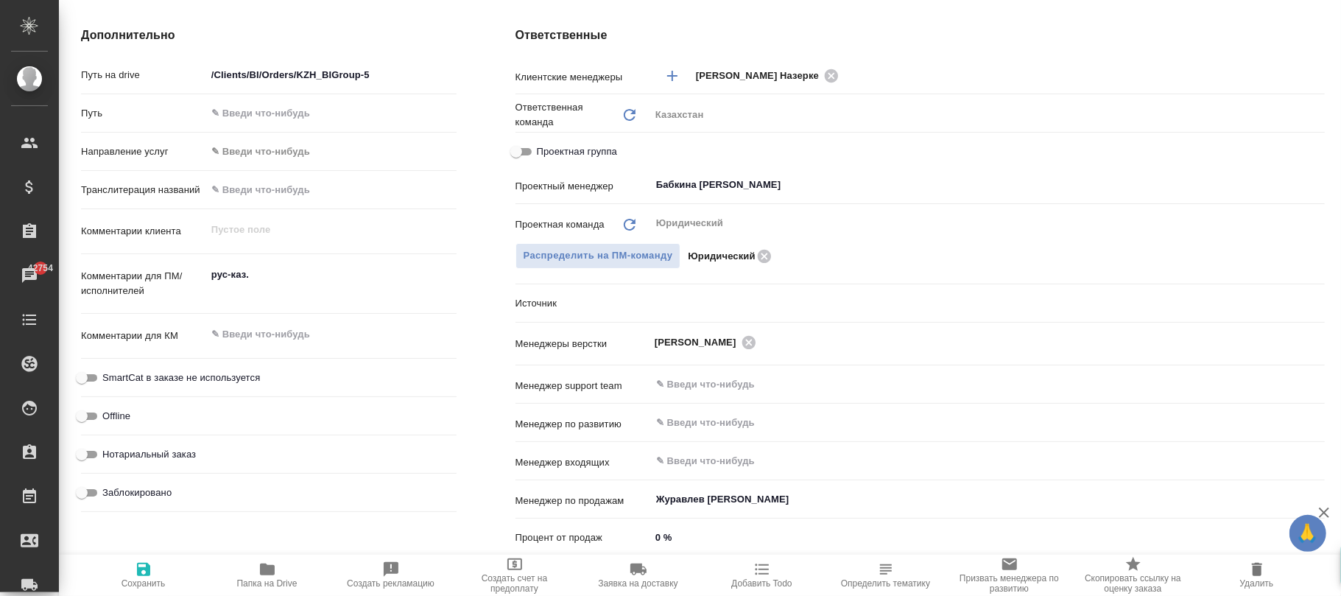
scroll to position [888, 0]
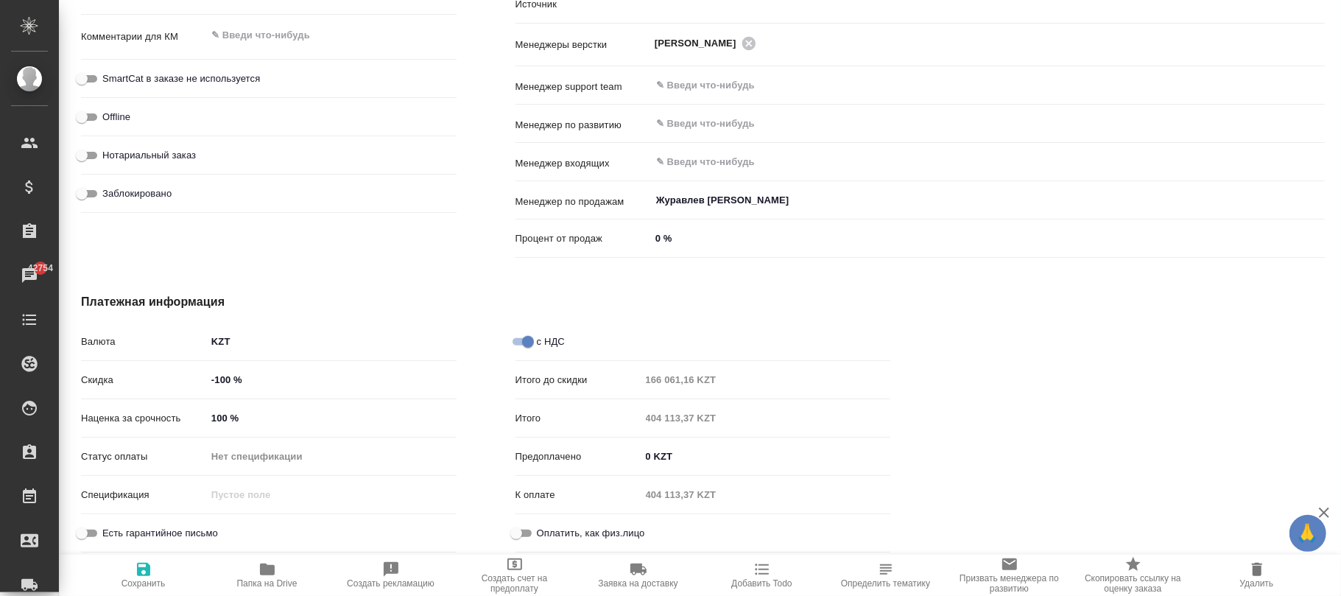
type textarea "x"
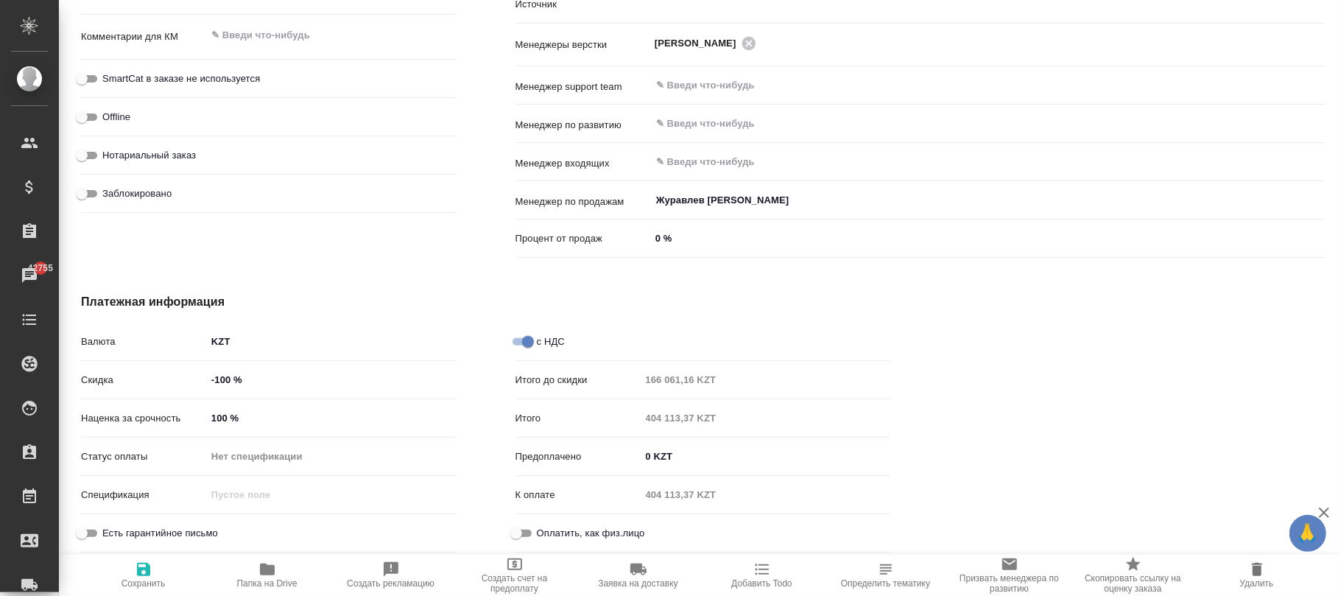
type textarea "x"
